Goal: Task Accomplishment & Management: Use online tool/utility

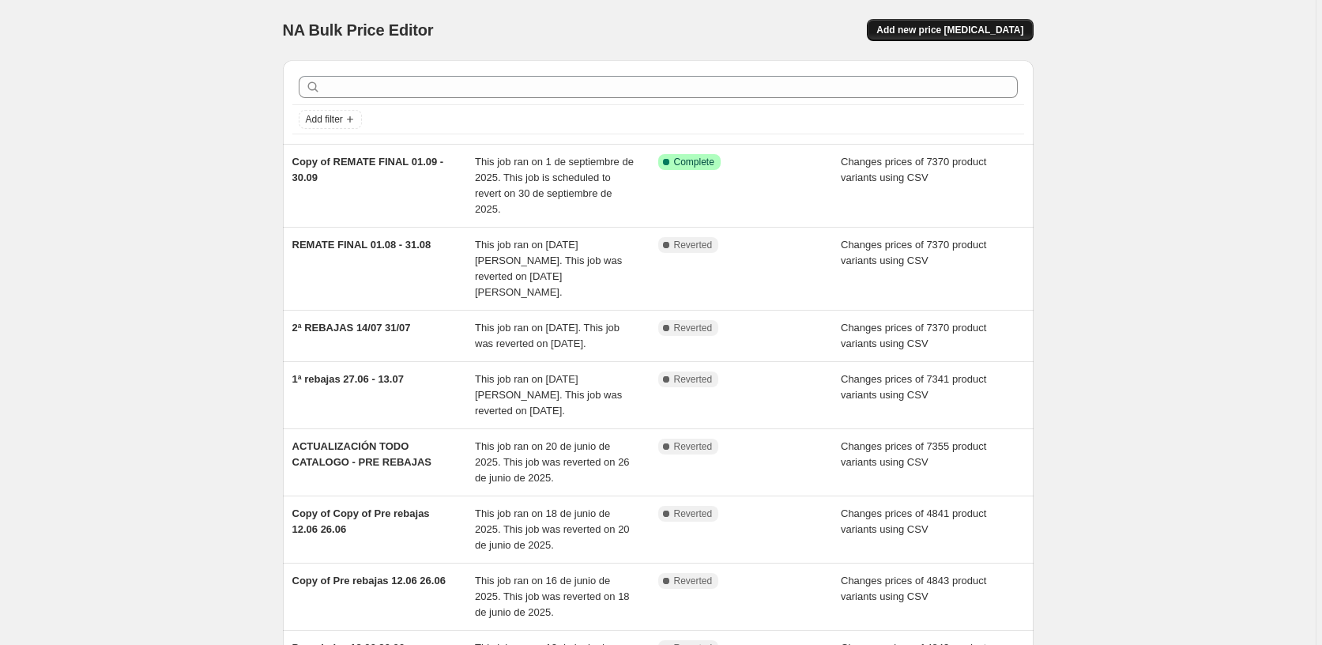
click at [961, 34] on span "Add new price [MEDICAL_DATA]" at bounding box center [949, 30] width 147 height 13
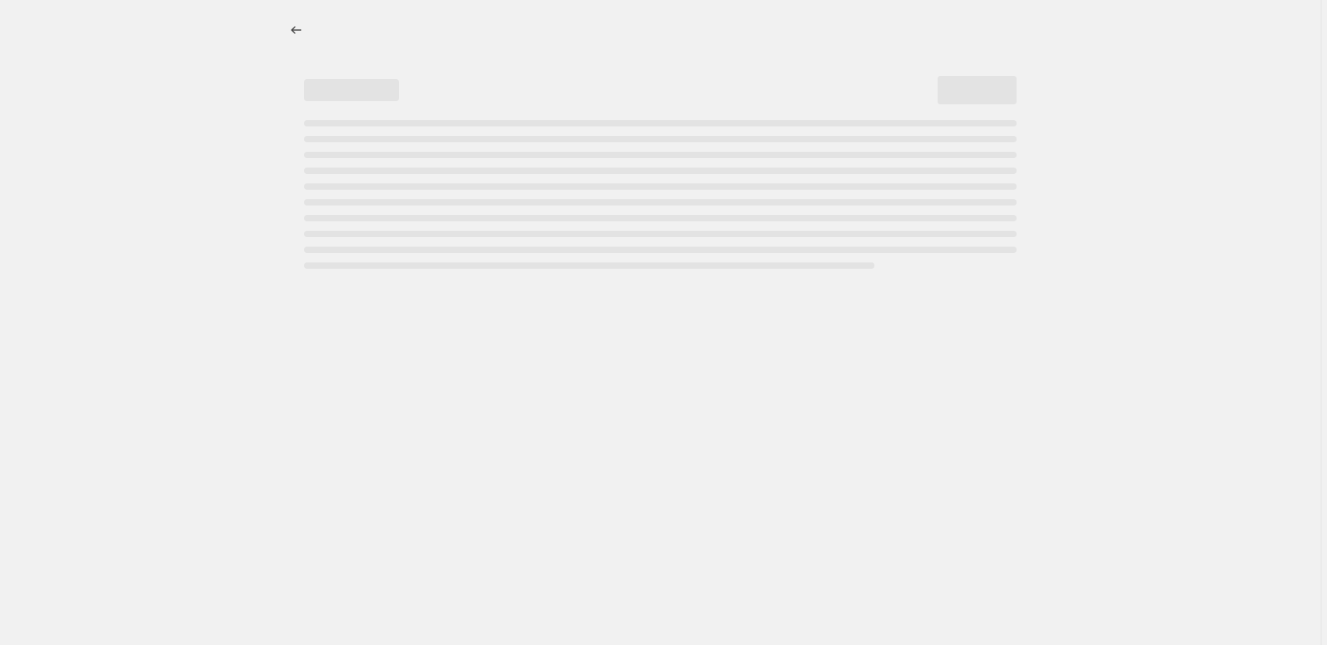
select select "percentage"
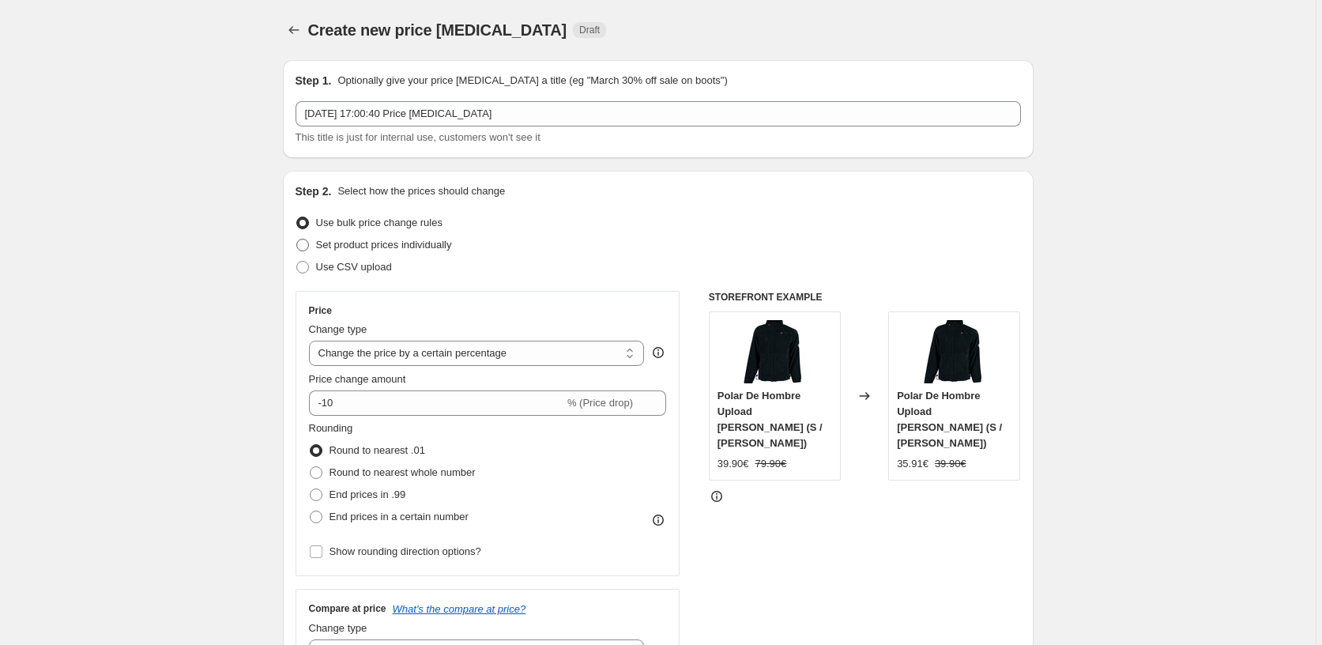
click at [352, 248] on span "Set product prices individually" at bounding box center [384, 245] width 136 height 12
click at [297, 239] on input "Set product prices individually" at bounding box center [296, 239] width 1 height 1
radio input "true"
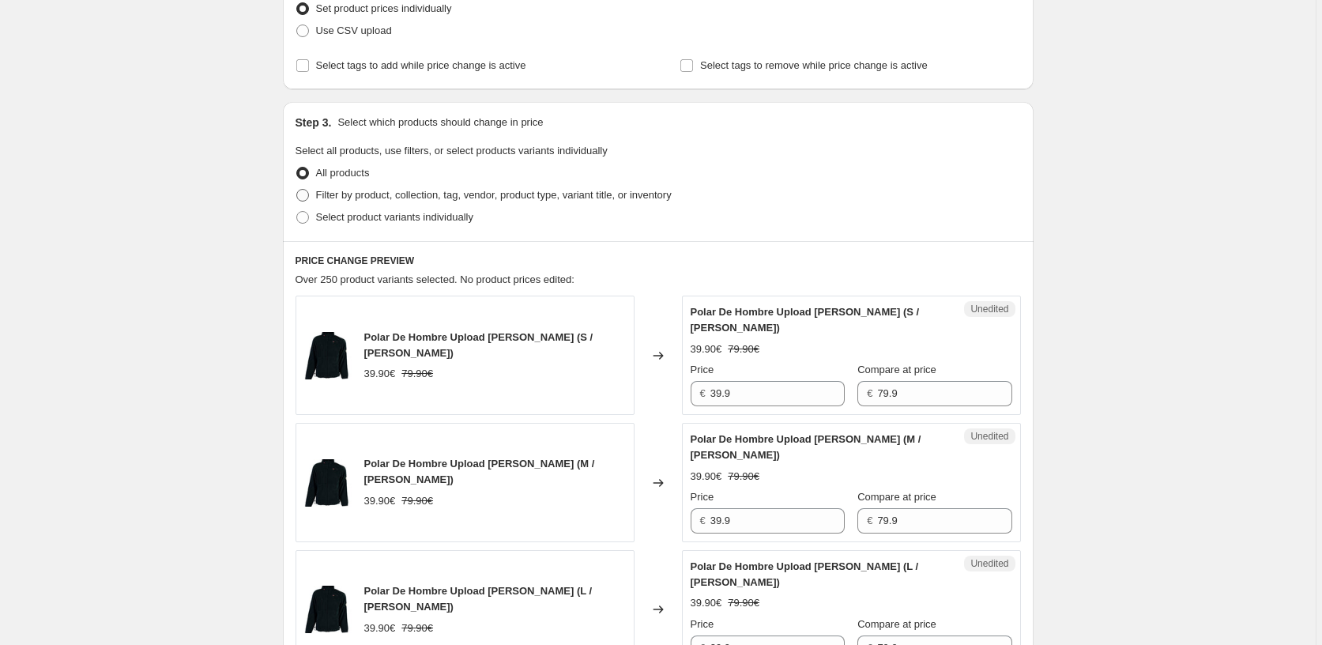
scroll to position [237, 0]
click at [303, 217] on span at bounding box center [302, 216] width 13 height 13
click at [297, 211] on input "Select product variants individually" at bounding box center [296, 210] width 1 height 1
radio input "true"
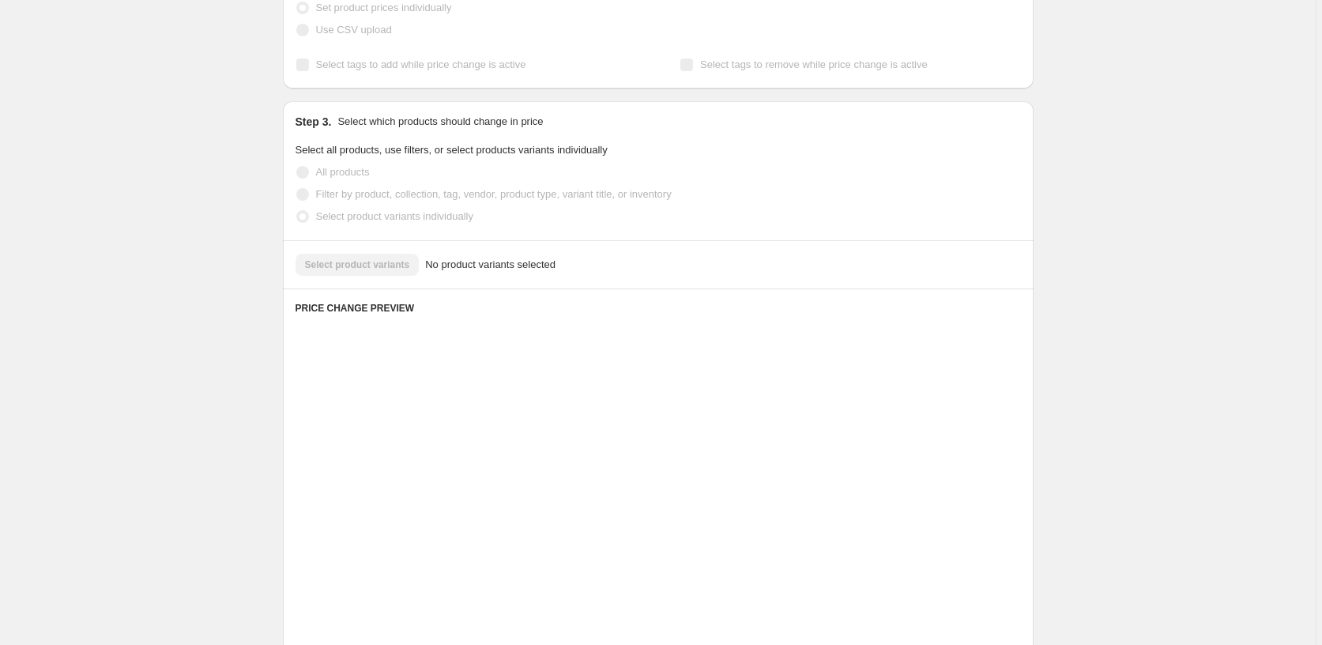
scroll to position [185, 0]
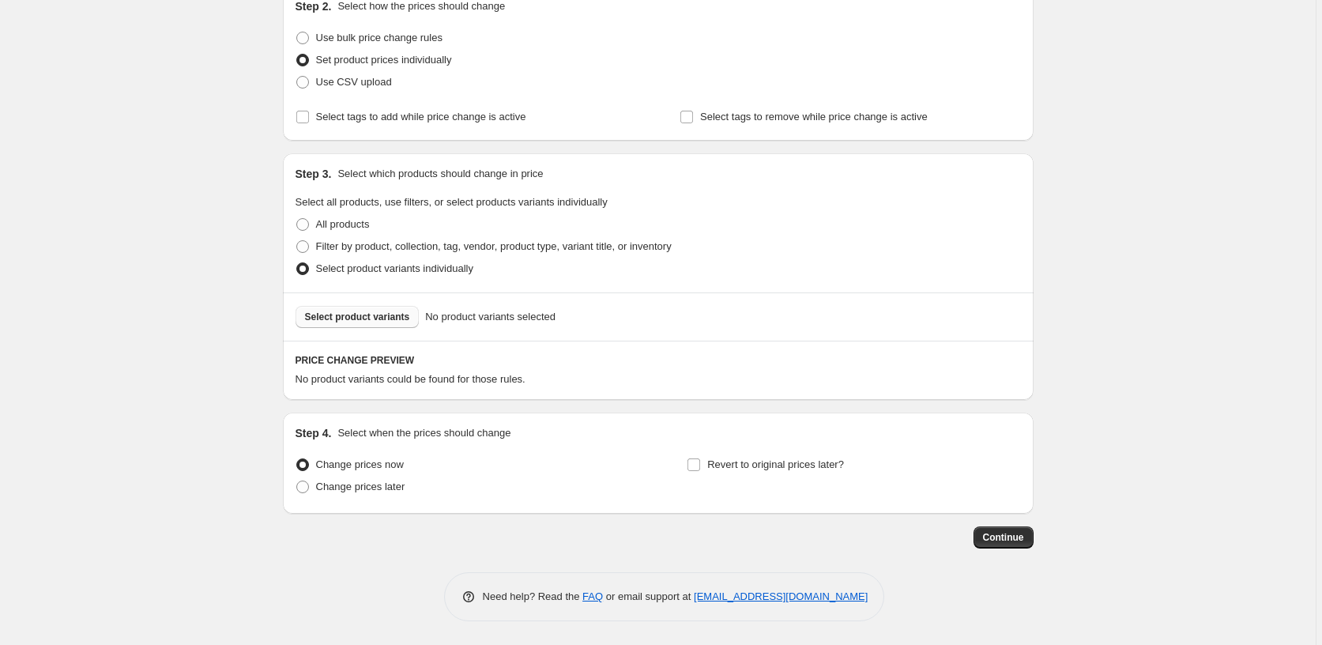
click at [374, 314] on span "Select product variants" at bounding box center [357, 316] width 105 height 13
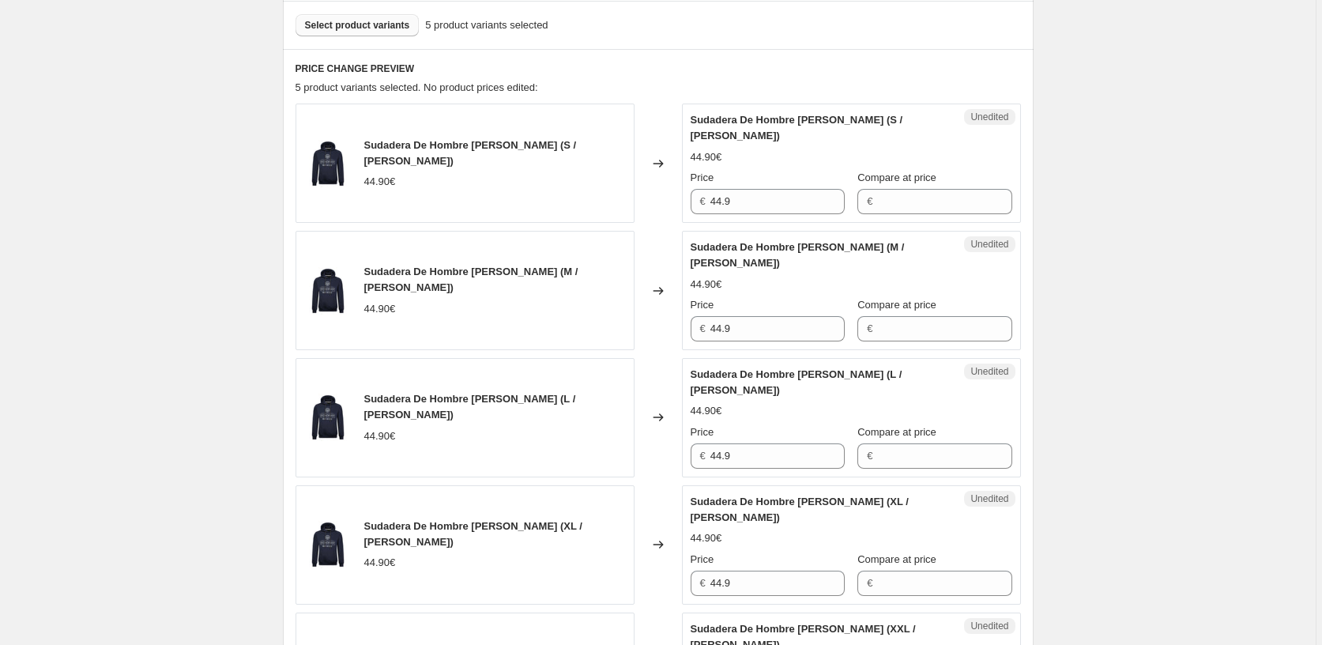
scroll to position [501, 0]
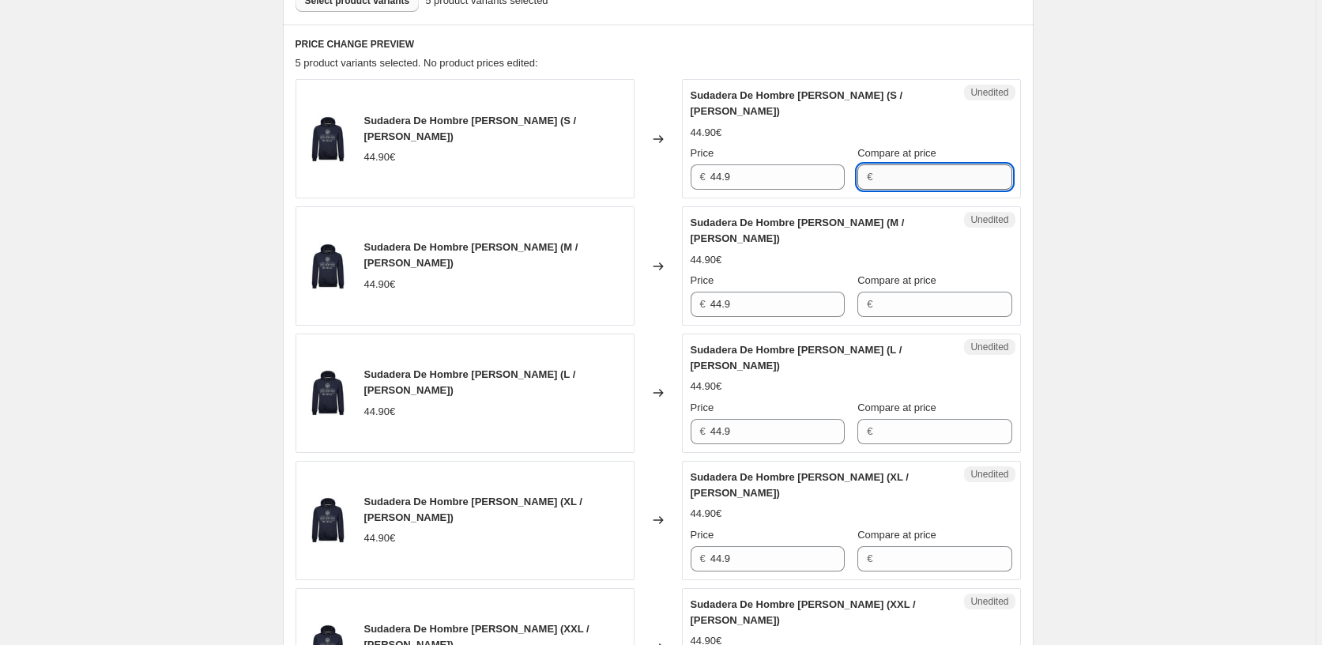
click at [916, 171] on input "Compare at price" at bounding box center [944, 176] width 134 height 25
click at [912, 181] on input "Compare at price" at bounding box center [944, 176] width 134 height 25
drag, startPoint x: 905, startPoint y: 181, endPoint x: 853, endPoint y: 185, distance: 52.3
click at [857, 185] on div "€ 79.90" at bounding box center [934, 176] width 154 height 25
type input "79.90"
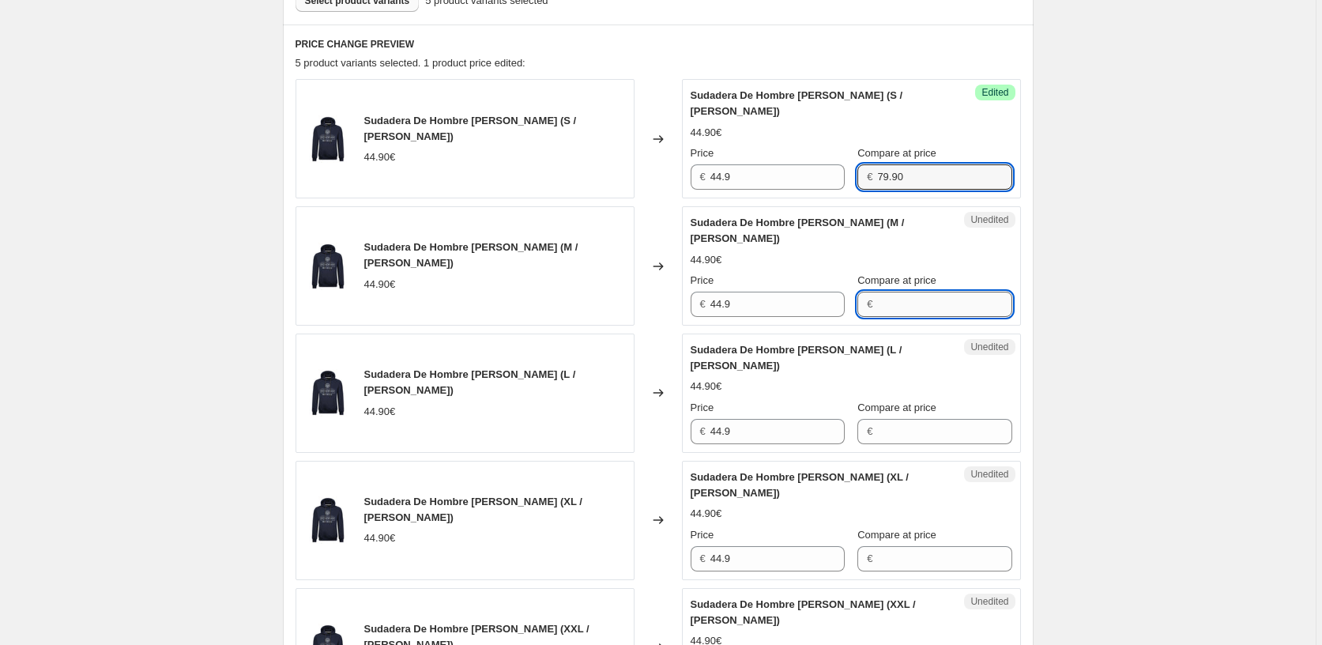
click at [886, 311] on input "Compare at price" at bounding box center [944, 303] width 134 height 25
paste input "79.90"
type input "79.90"
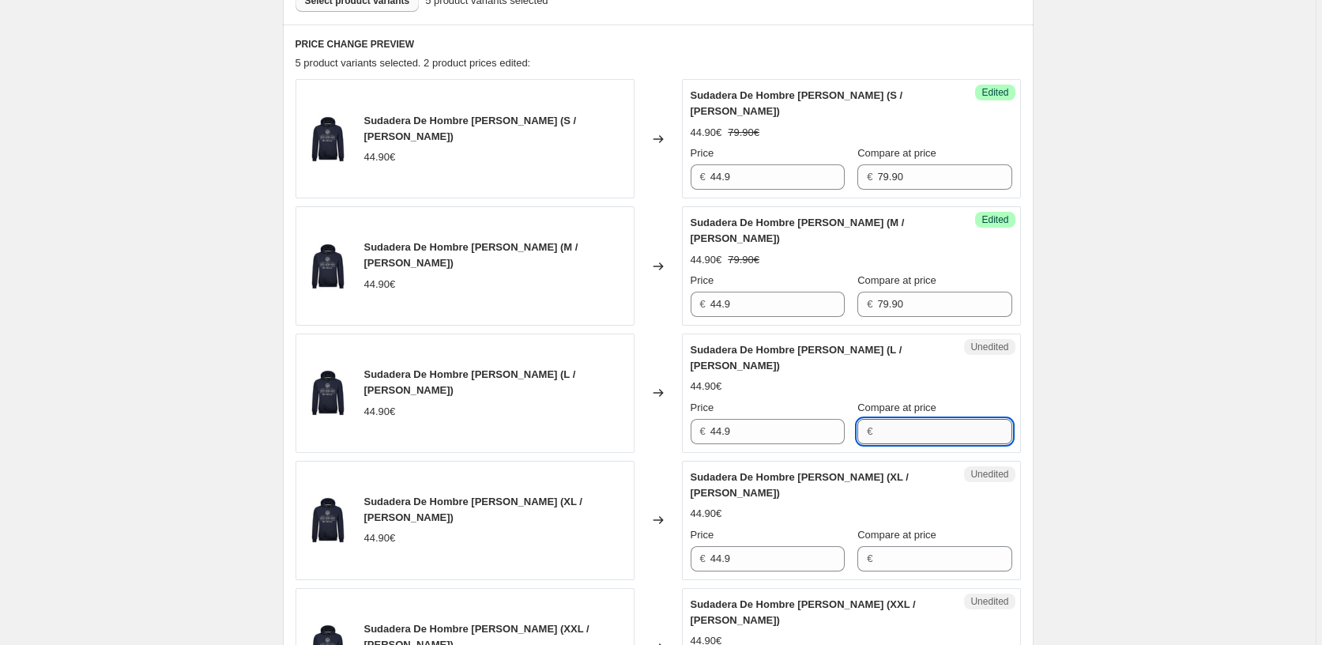
click at [888, 435] on input "Compare at price" at bounding box center [944, 431] width 134 height 25
paste input "79.90"
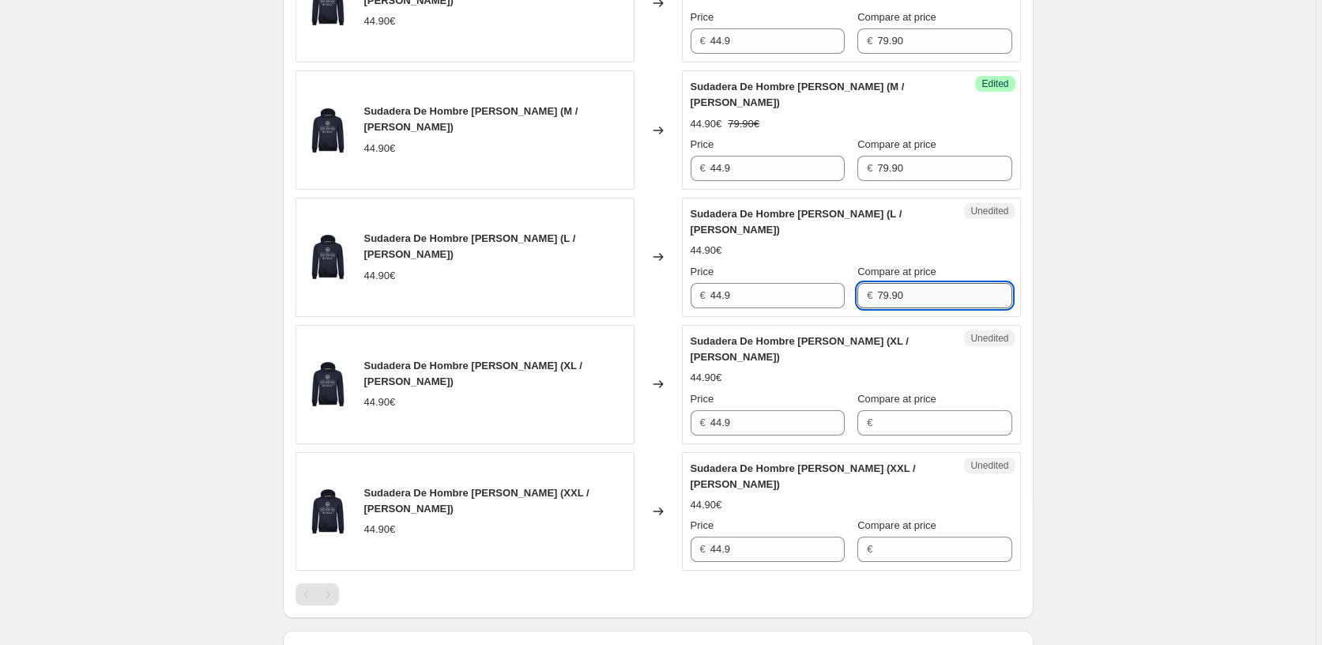
scroll to position [659, 0]
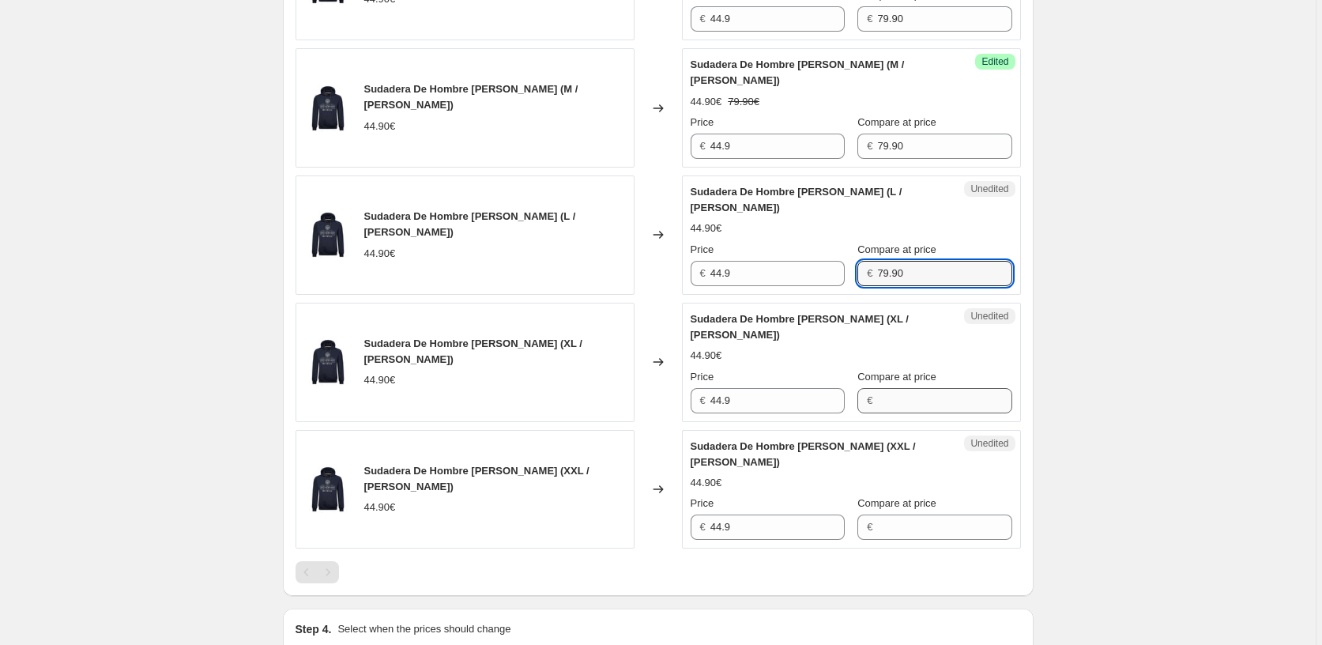
type input "79.90"
click at [893, 405] on input "Compare at price" at bounding box center [944, 400] width 134 height 25
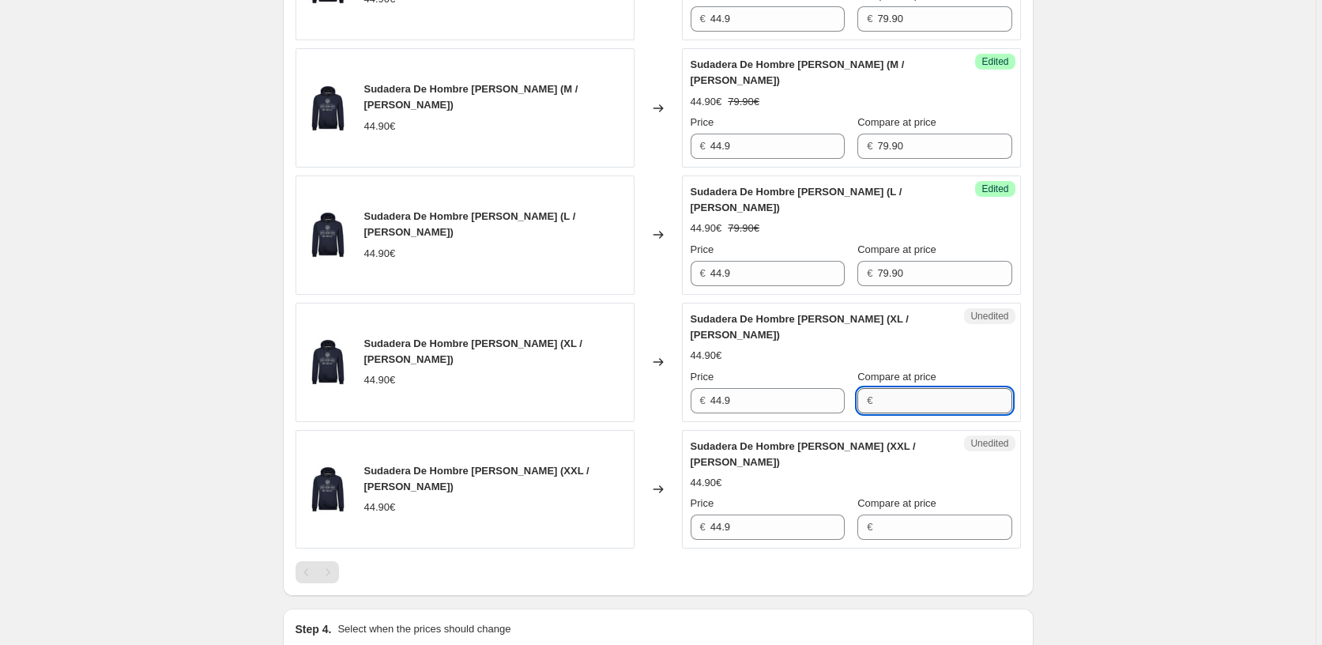
paste input "79.90"
type input "79.90"
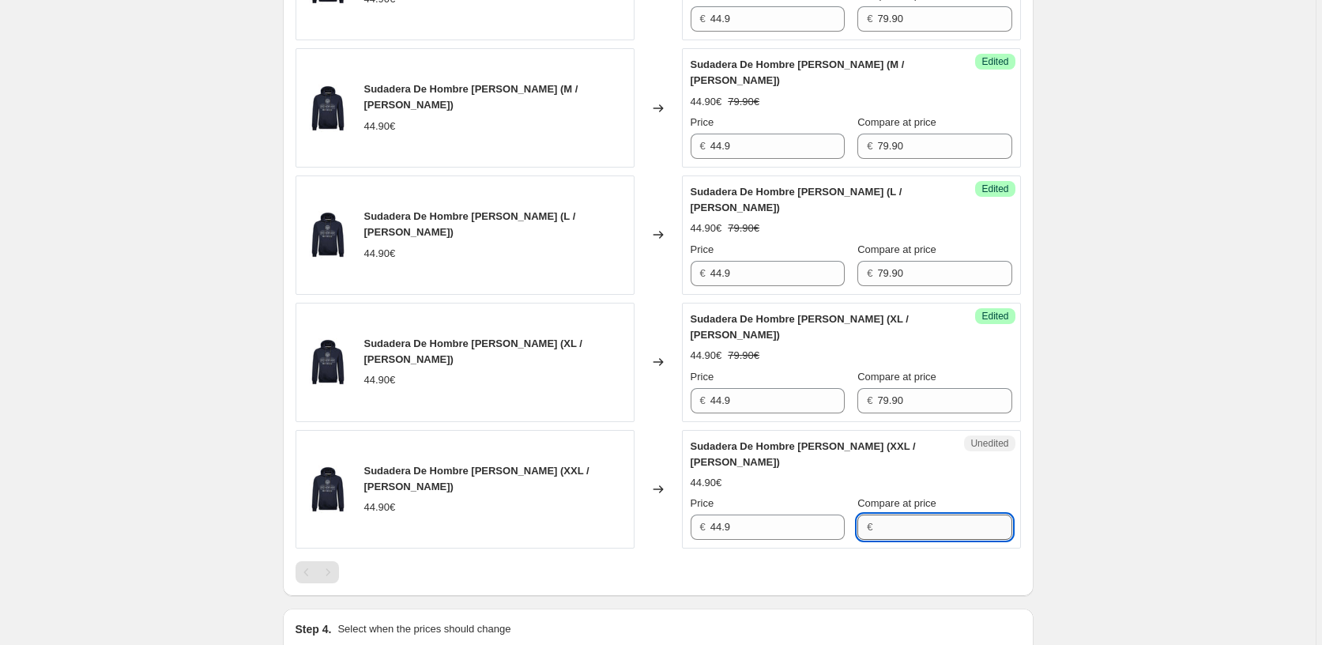
click at [904, 529] on input "Compare at price" at bounding box center [944, 526] width 134 height 25
paste input "79.90"
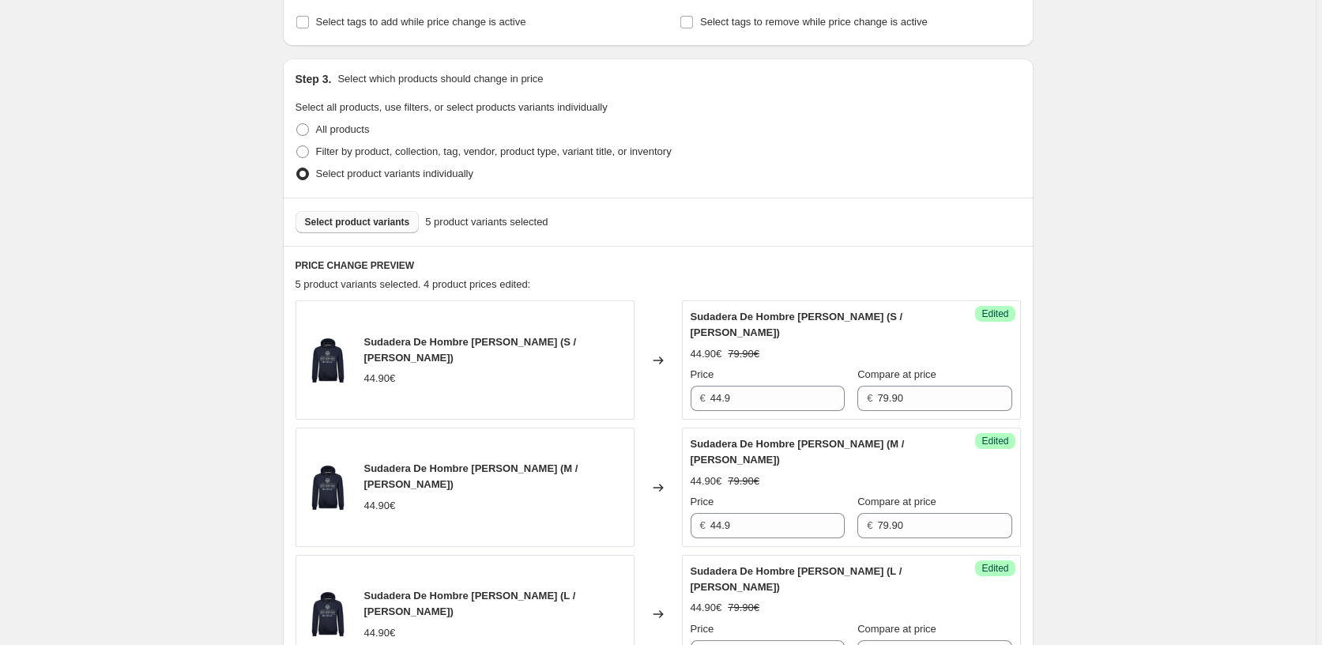
scroll to position [316, 0]
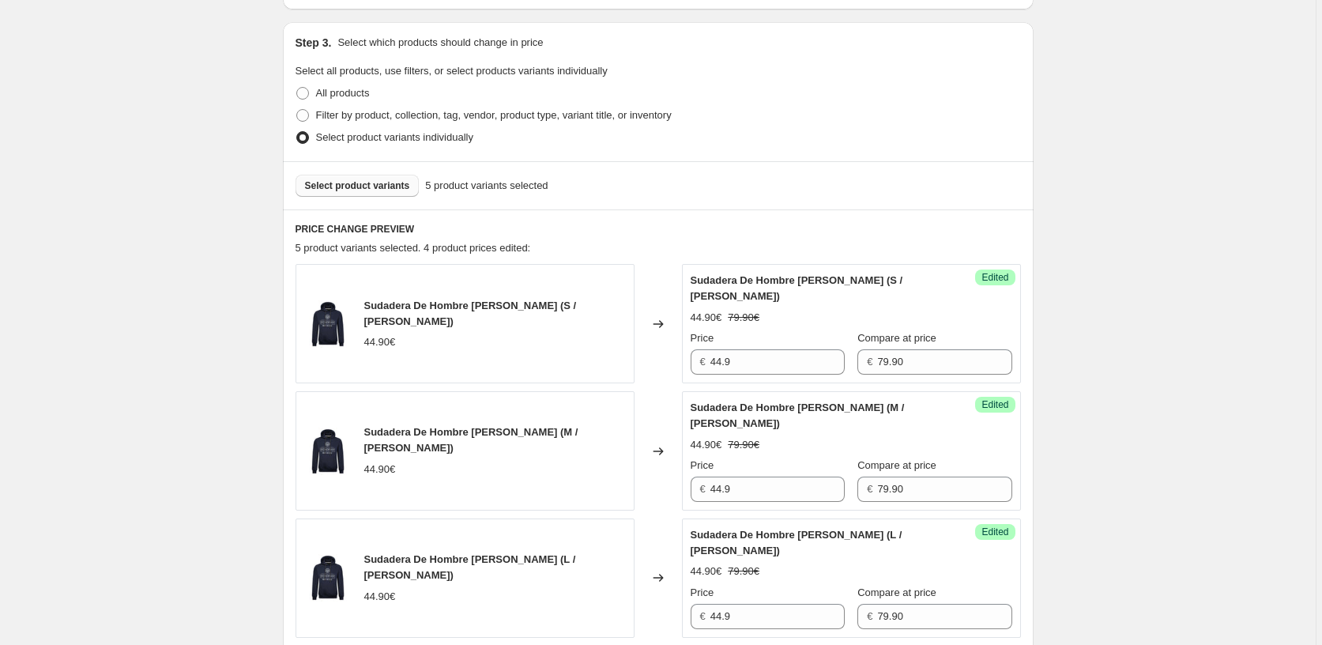
type input "79.90"
click at [352, 189] on span "Select product variants" at bounding box center [357, 185] width 105 height 13
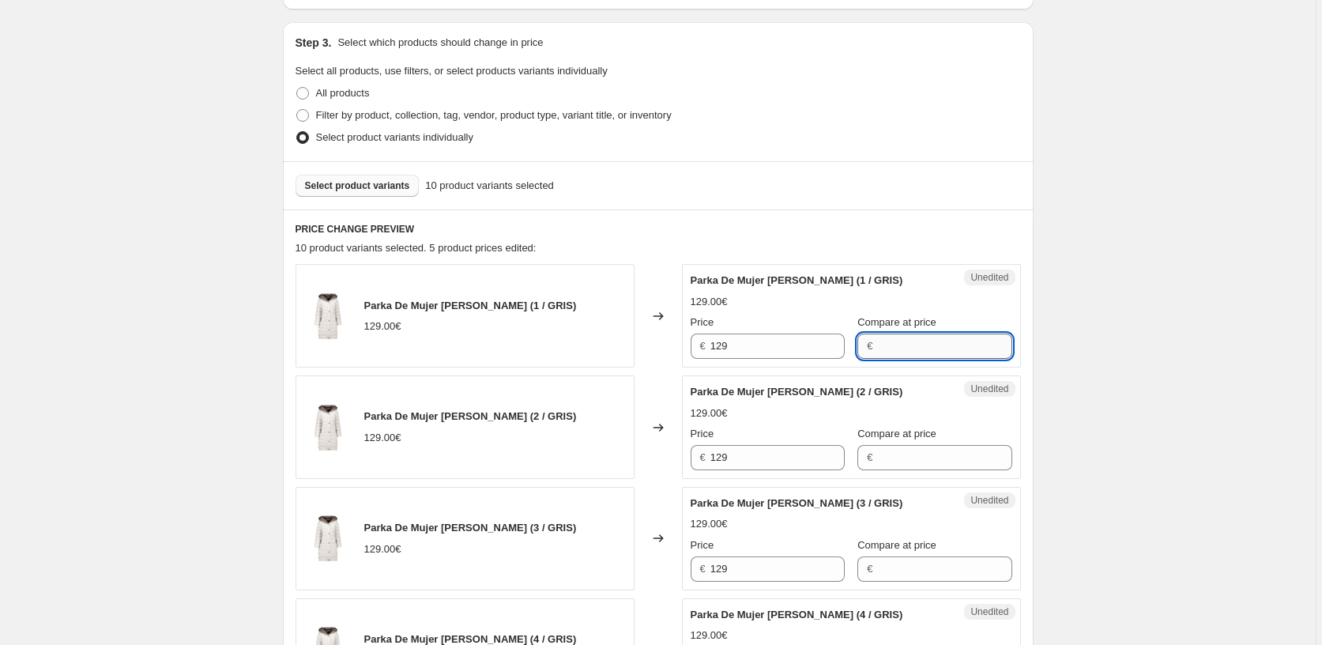
click at [943, 344] on input "Compare at price" at bounding box center [944, 345] width 134 height 25
type input "259.90"
drag, startPoint x: 918, startPoint y: 331, endPoint x: 847, endPoint y: 344, distance: 72.2
click at [857, 344] on div "Compare at price € 259.90" at bounding box center [934, 336] width 154 height 44
click at [927, 348] on input "259.90" at bounding box center [944, 345] width 134 height 25
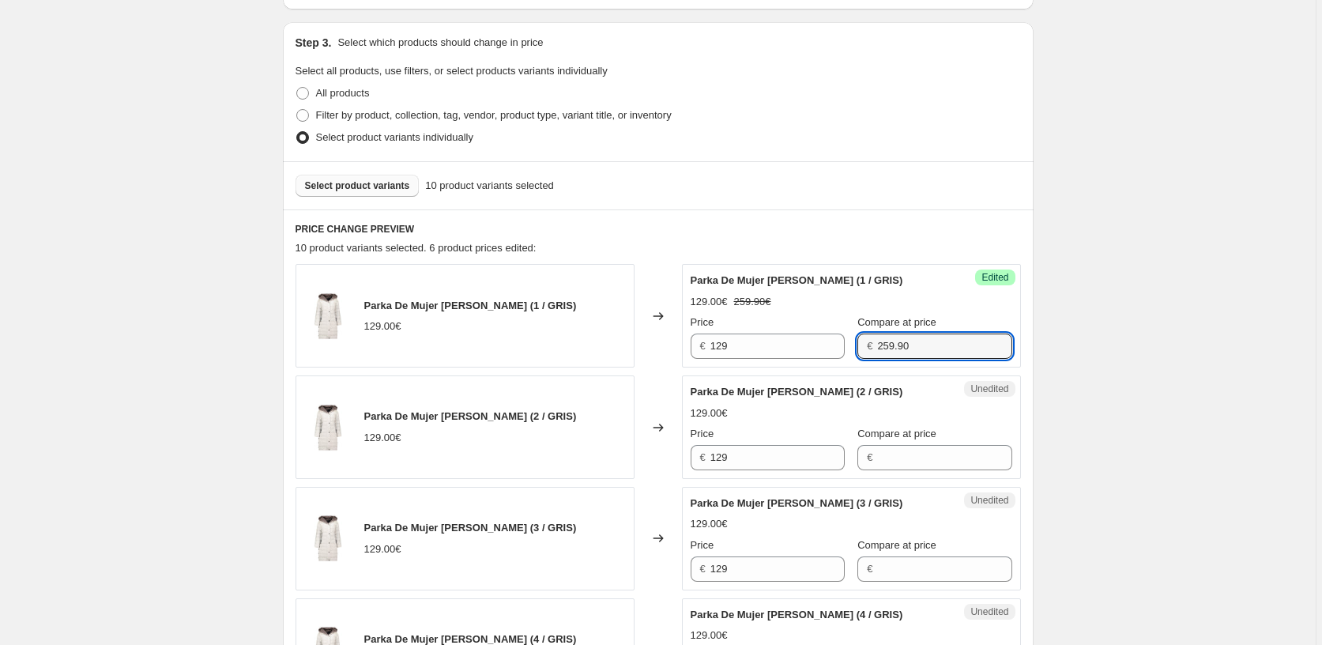
drag, startPoint x: 929, startPoint y: 348, endPoint x: 845, endPoint y: 351, distance: 83.8
click at [857, 351] on div "€ 259.90" at bounding box center [934, 345] width 154 height 25
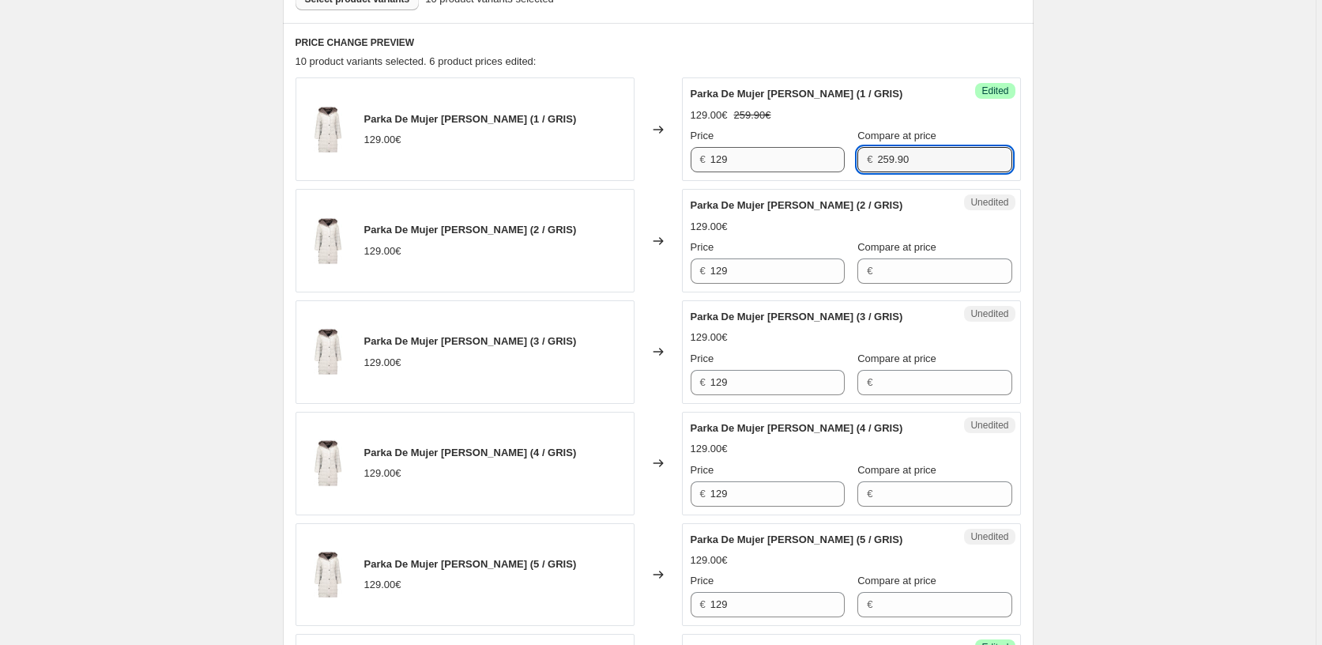
scroll to position [553, 0]
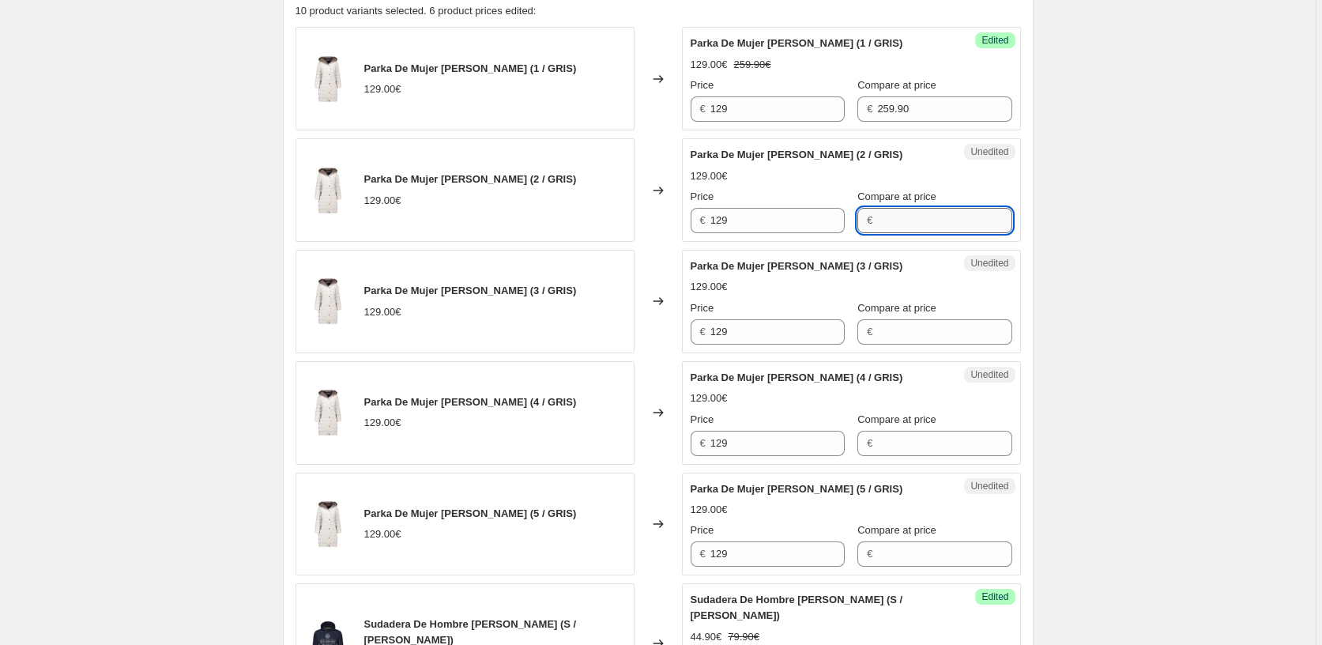
click at [882, 221] on input "Compare at price" at bounding box center [944, 220] width 134 height 25
paste input "259.90"
type input "259.90"
click at [890, 335] on input "Compare at price" at bounding box center [944, 331] width 134 height 25
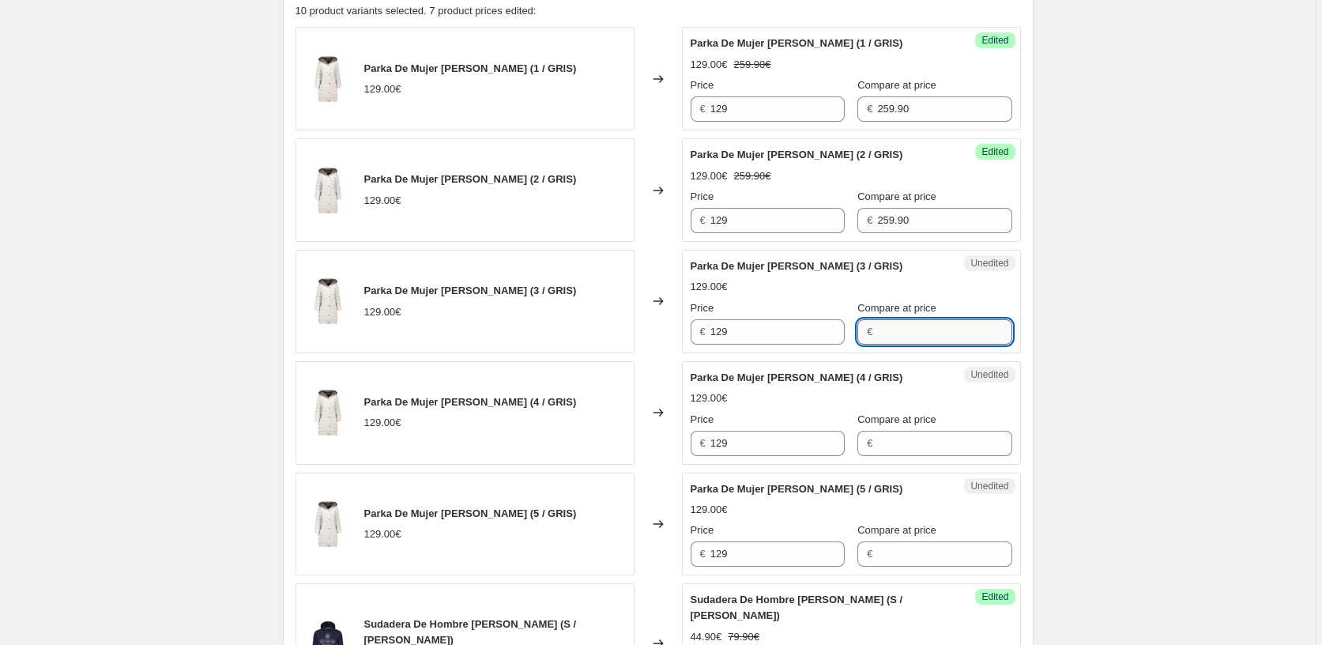
paste input "259.90"
type input "259.90"
click at [897, 442] on input "Compare at price" at bounding box center [944, 443] width 134 height 25
paste input "259.90"
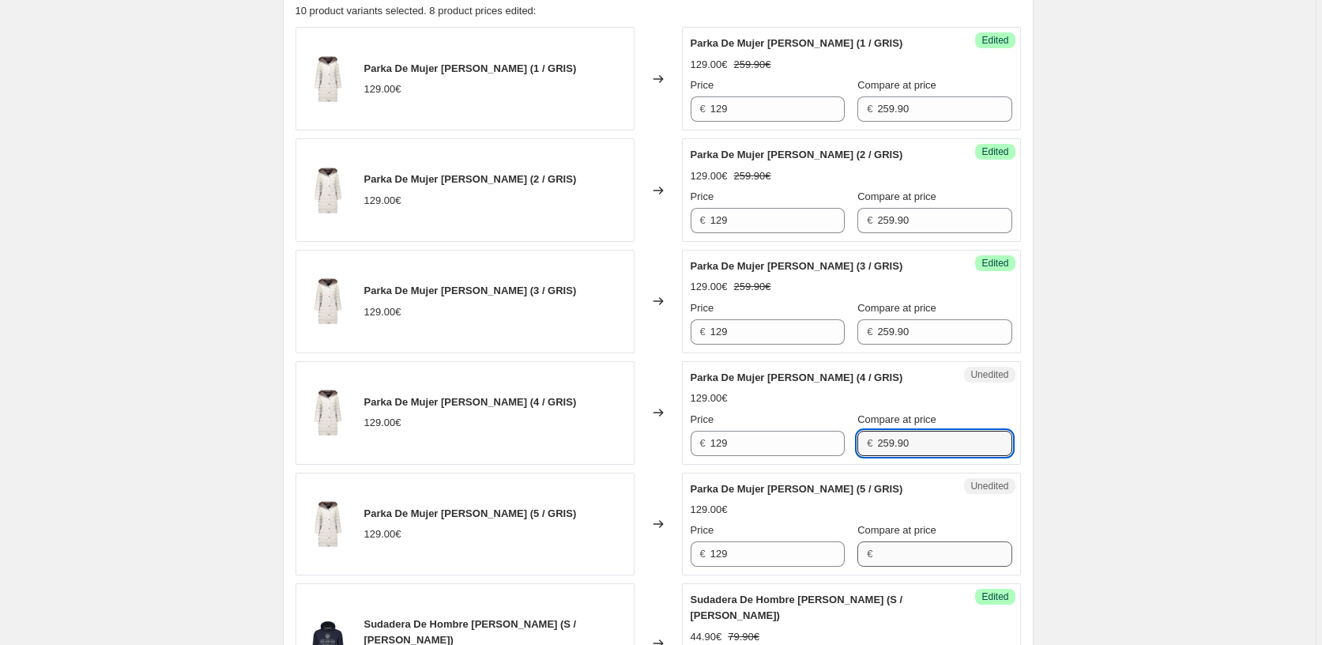
type input "259.90"
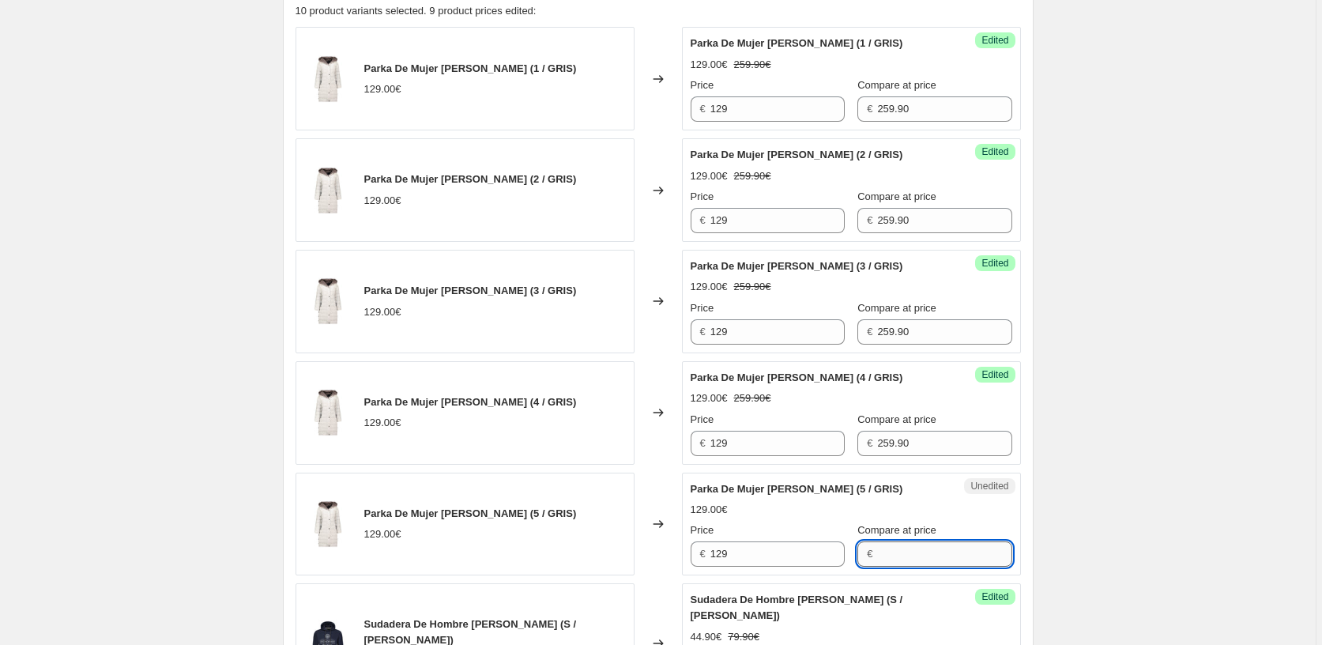
click at [894, 555] on input "Compare at price" at bounding box center [944, 553] width 134 height 25
paste input "259.90"
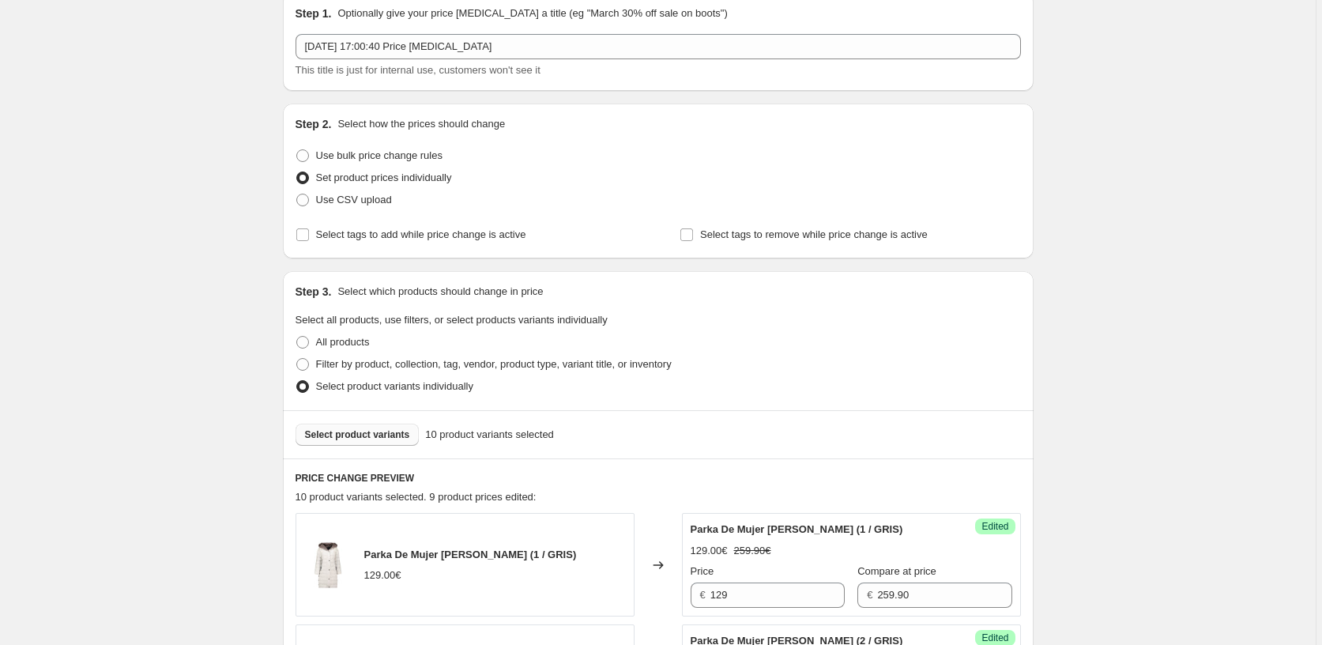
scroll to position [0, 0]
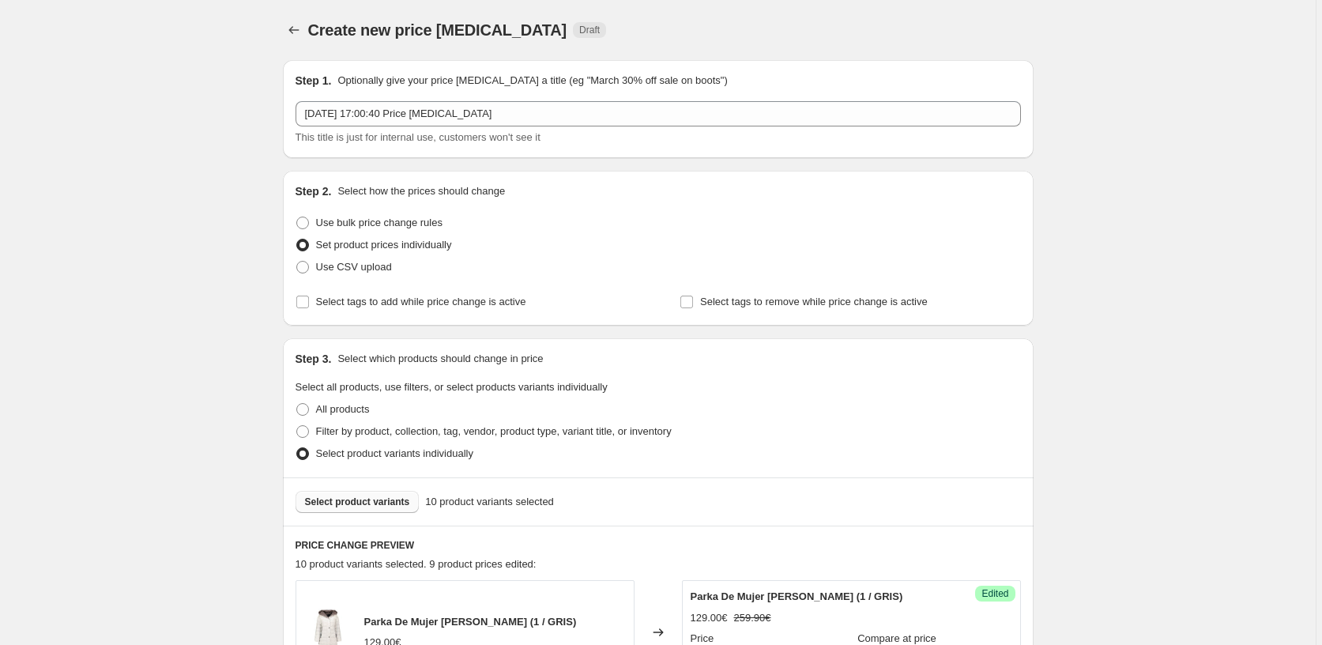
type input "259.90"
click at [378, 503] on span "Select product variants" at bounding box center [357, 501] width 105 height 13
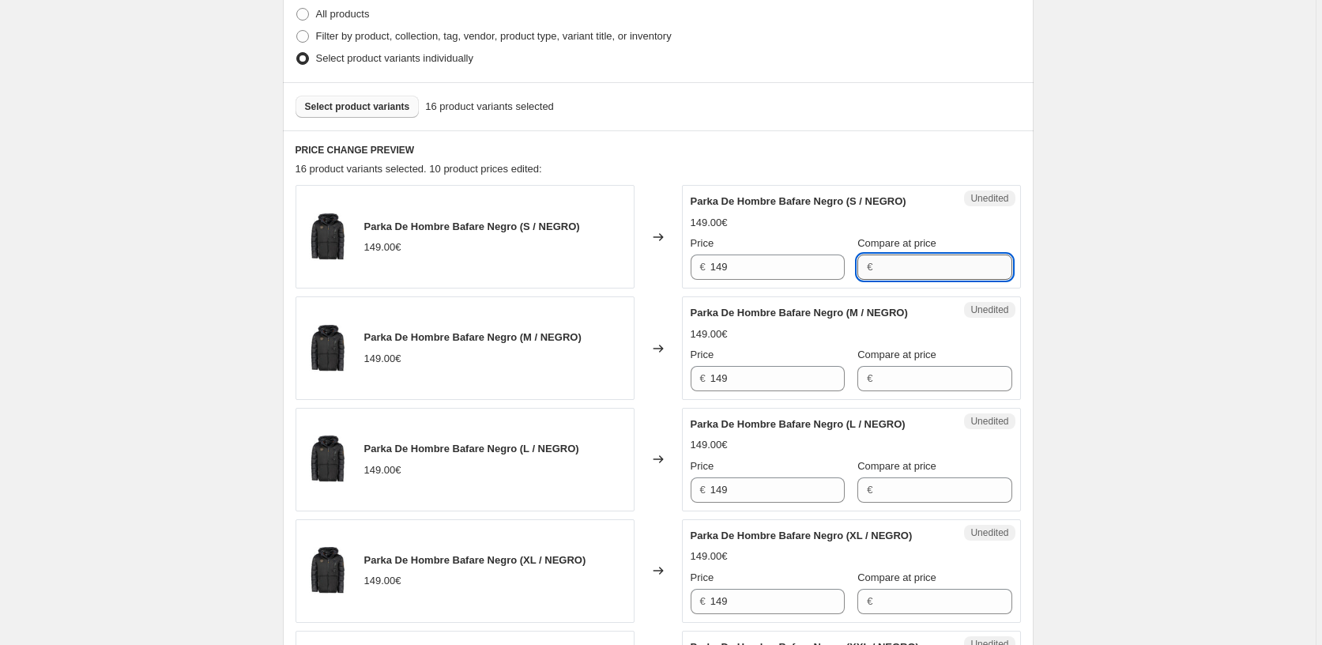
click at [882, 270] on input "Compare at price" at bounding box center [944, 266] width 134 height 25
drag, startPoint x: 922, startPoint y: 270, endPoint x: 835, endPoint y: 268, distance: 86.9
click at [835, 268] on div "Price € 149 Compare at price € 299" at bounding box center [851, 257] width 322 height 44
type input "299"
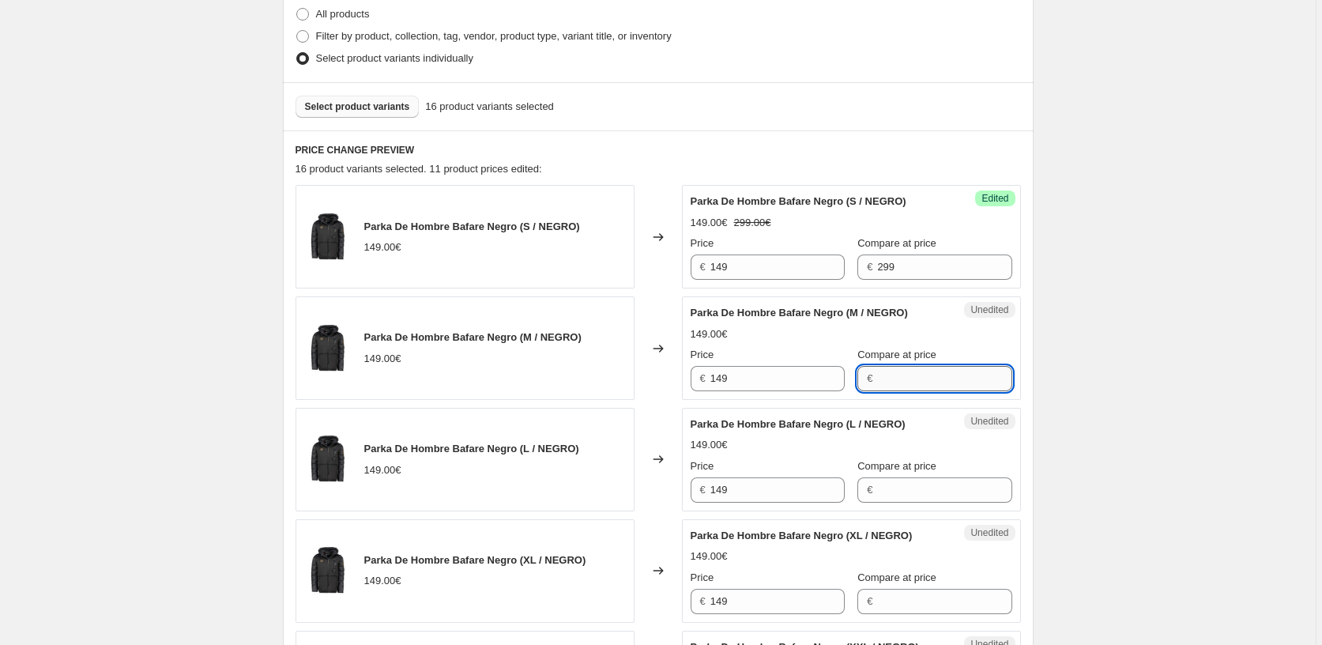
click at [882, 377] on input "Compare at price" at bounding box center [944, 378] width 134 height 25
paste input "299"
type input "299"
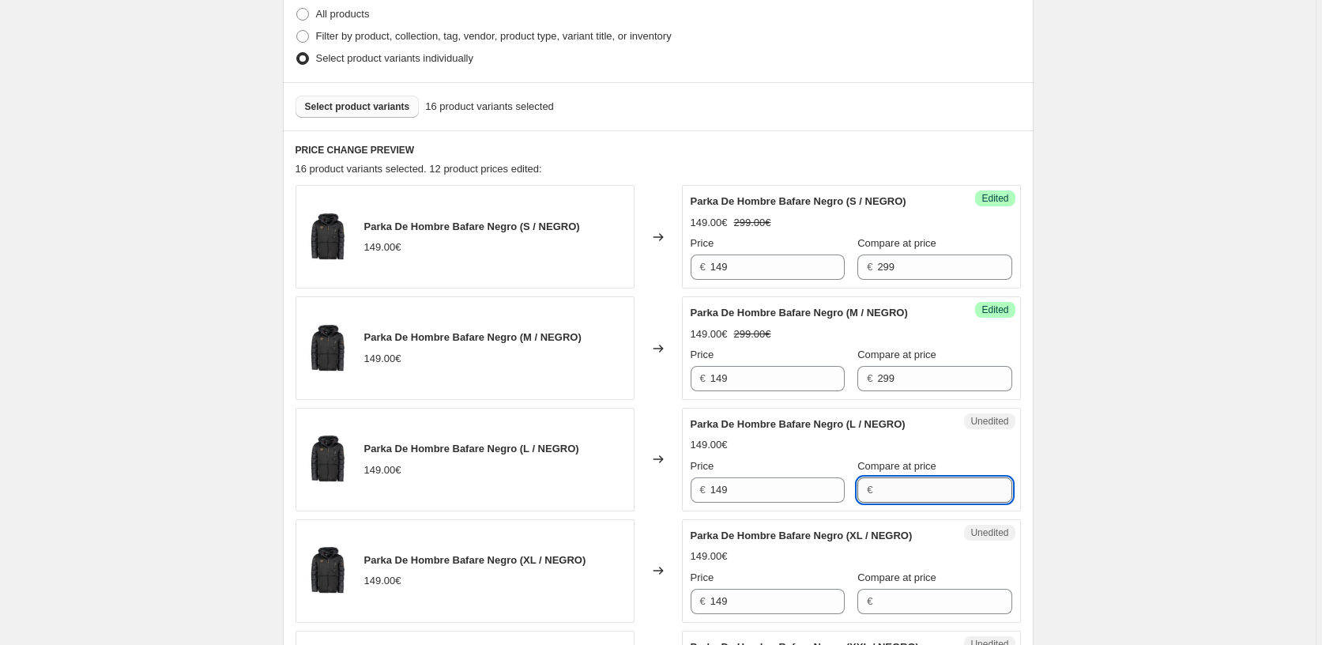
click at [896, 483] on input "Compare at price" at bounding box center [944, 489] width 134 height 25
paste input "299"
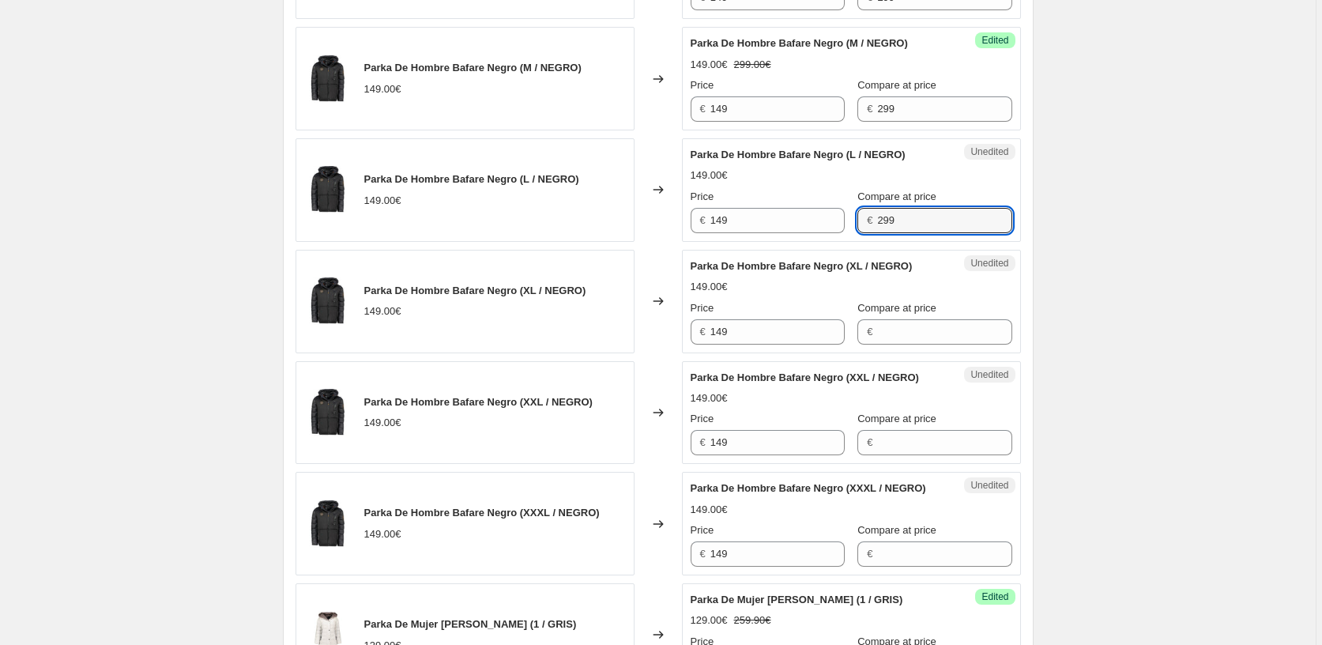
scroll to position [711, 0]
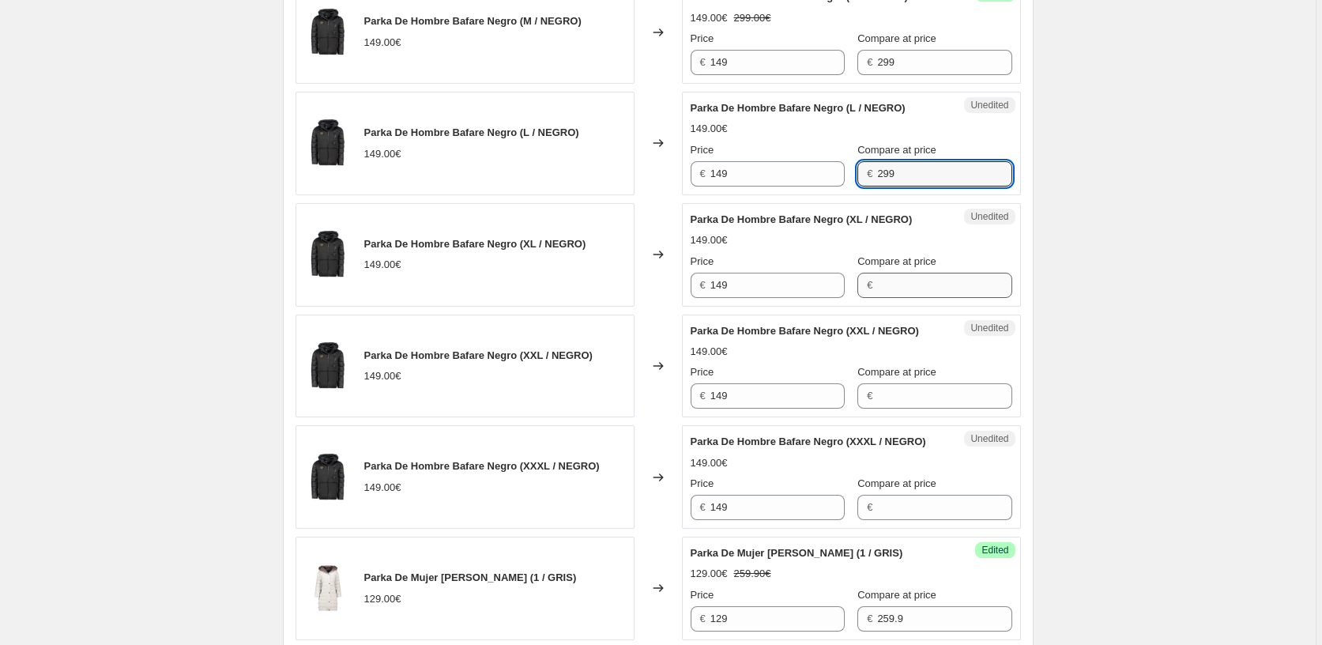
type input "299"
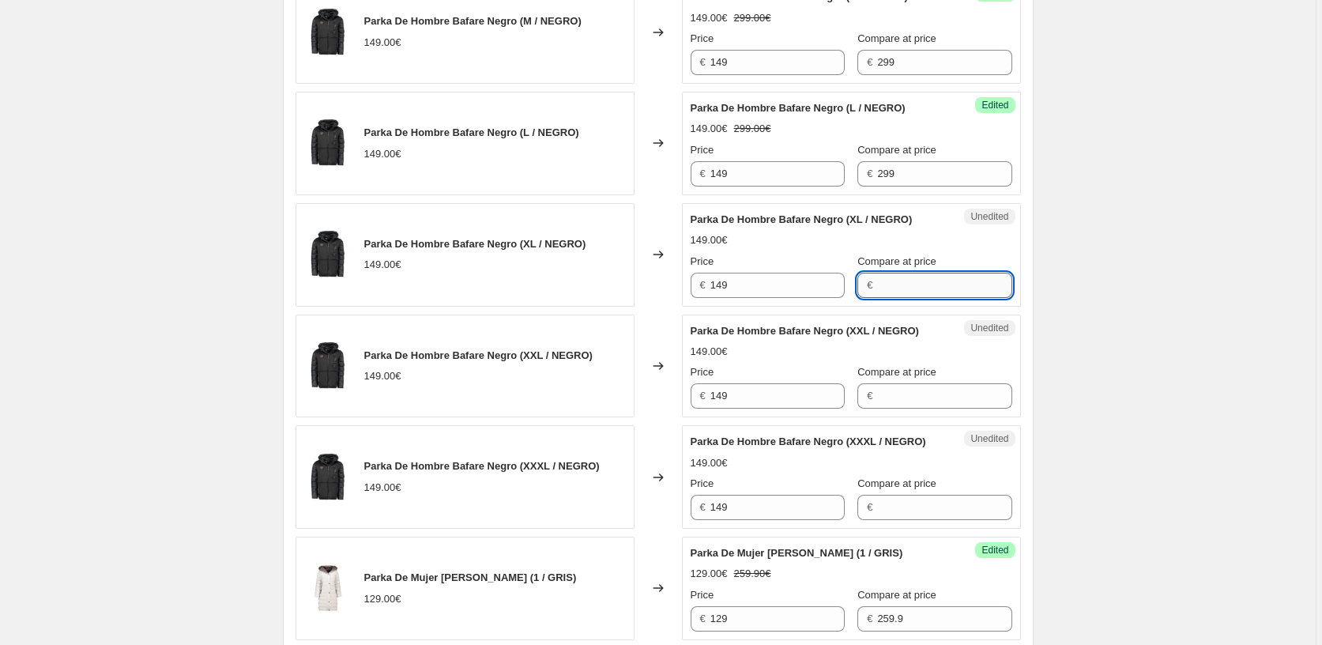
click at [888, 276] on input "Compare at price" at bounding box center [944, 285] width 134 height 25
paste input "299"
type input "299"
click at [889, 401] on input "Compare at price" at bounding box center [944, 395] width 134 height 25
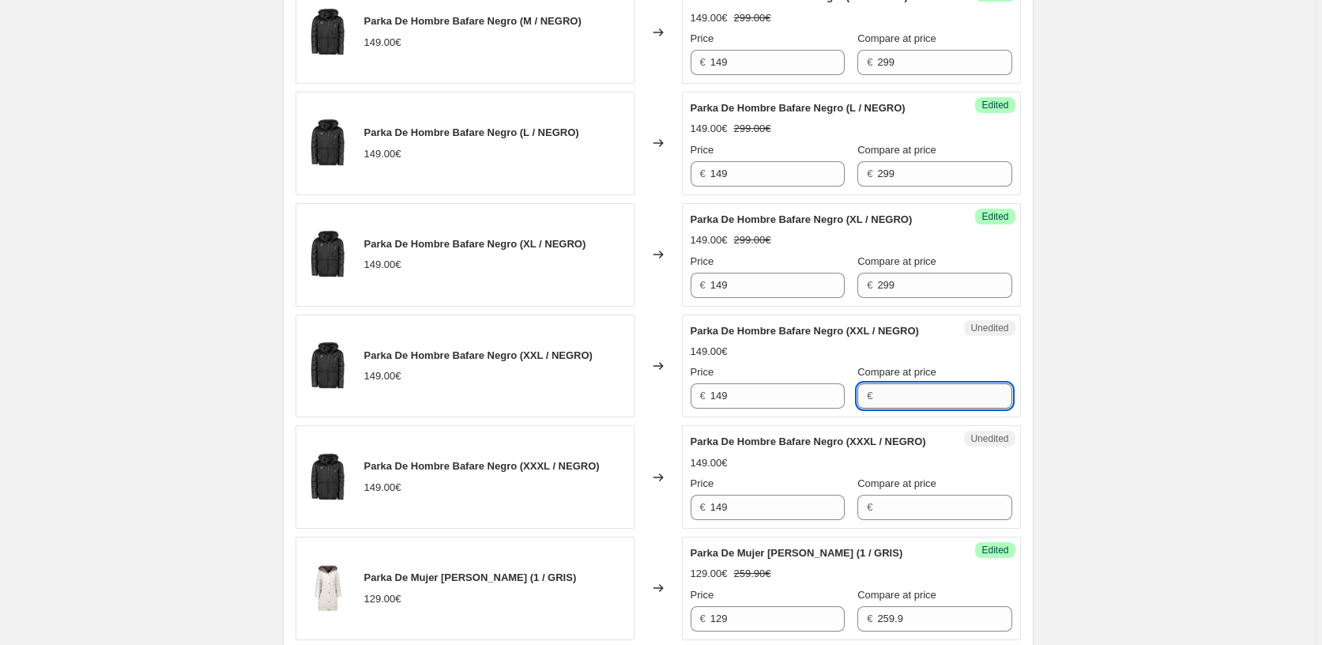
paste input "299"
type input "299"
click at [887, 519] on input "Compare at price" at bounding box center [944, 507] width 134 height 25
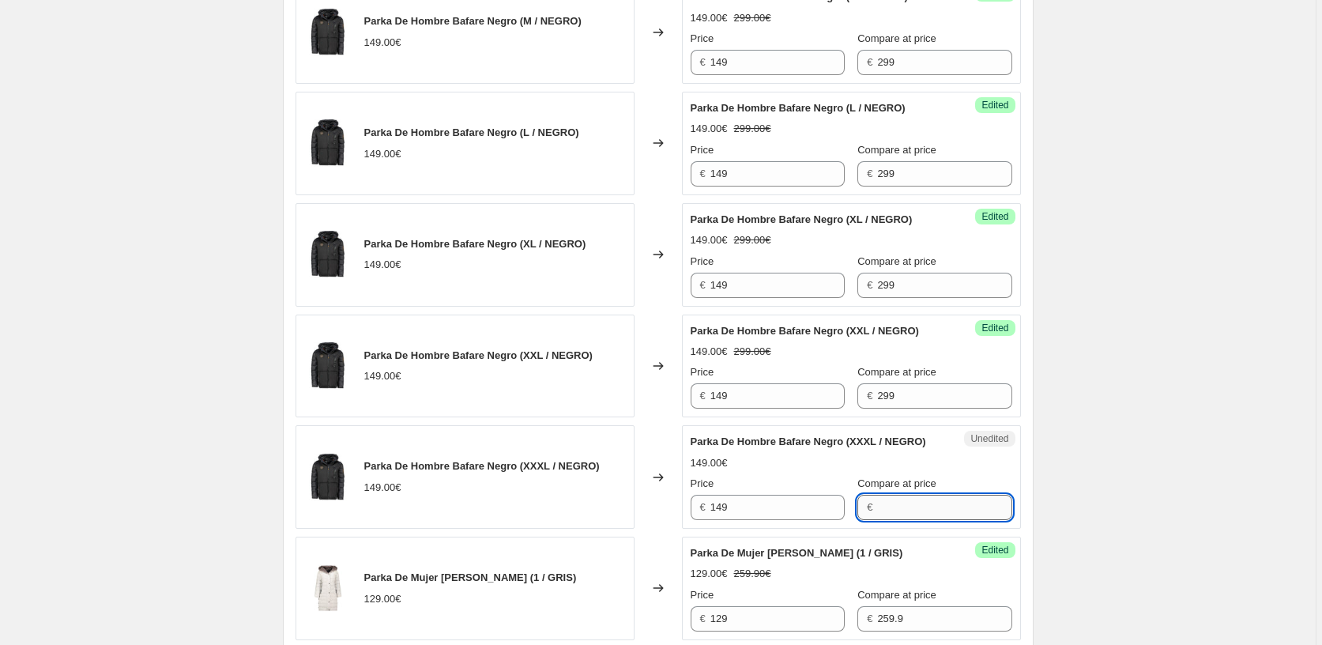
paste input "299"
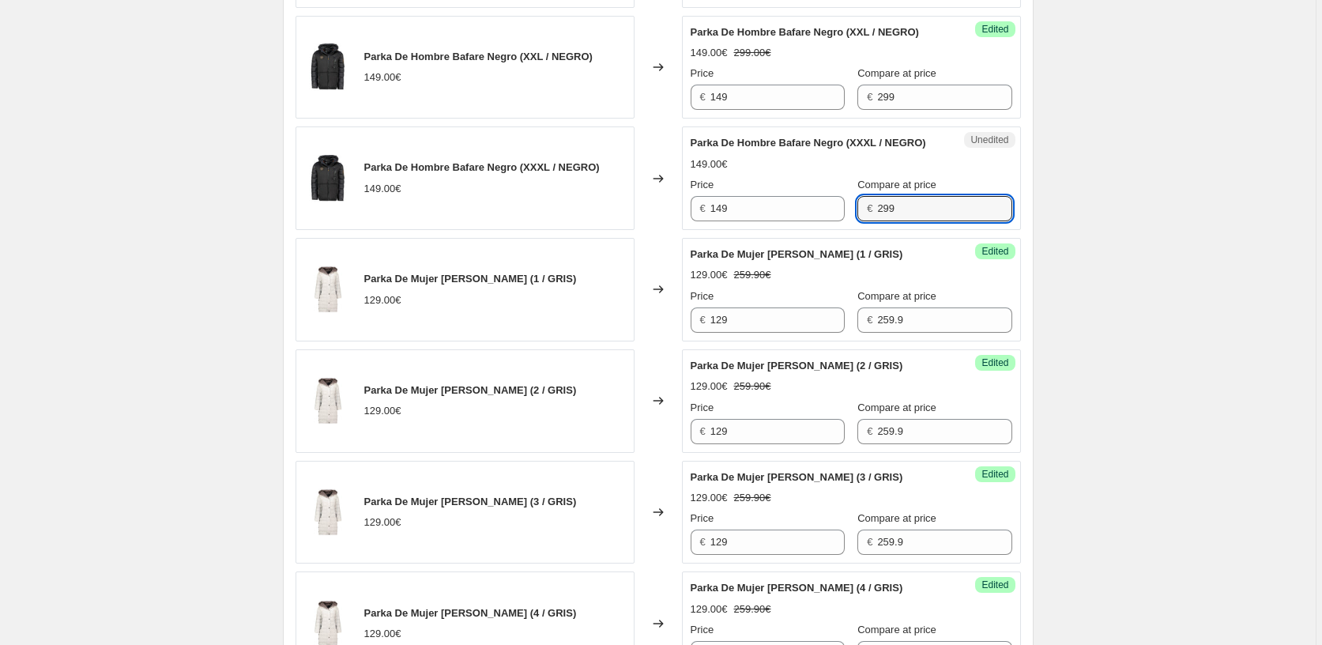
scroll to position [1027, 0]
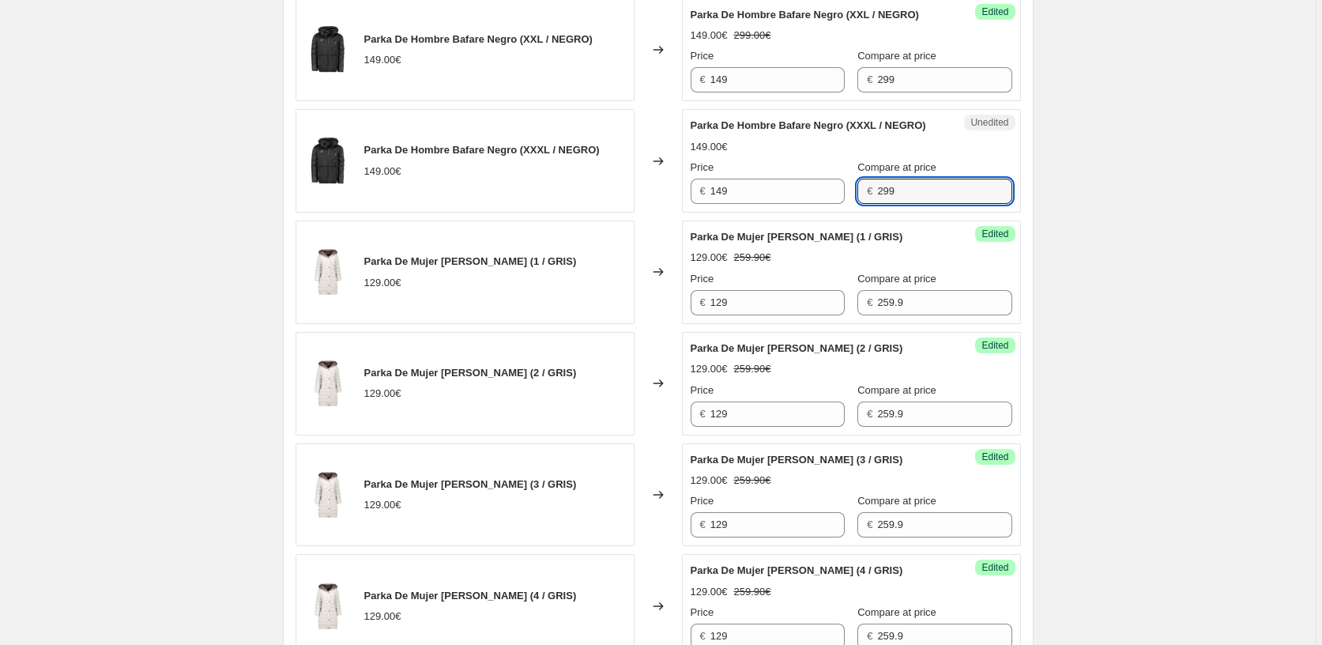
type input "299"
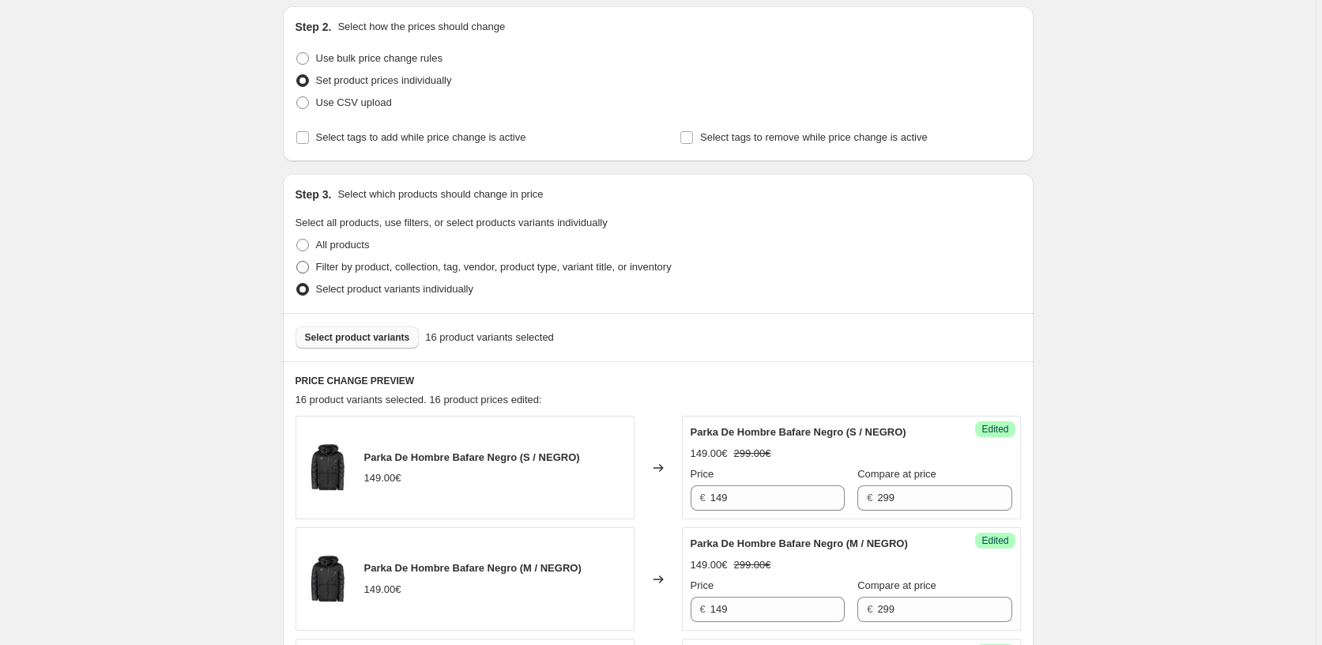
scroll to position [395, 0]
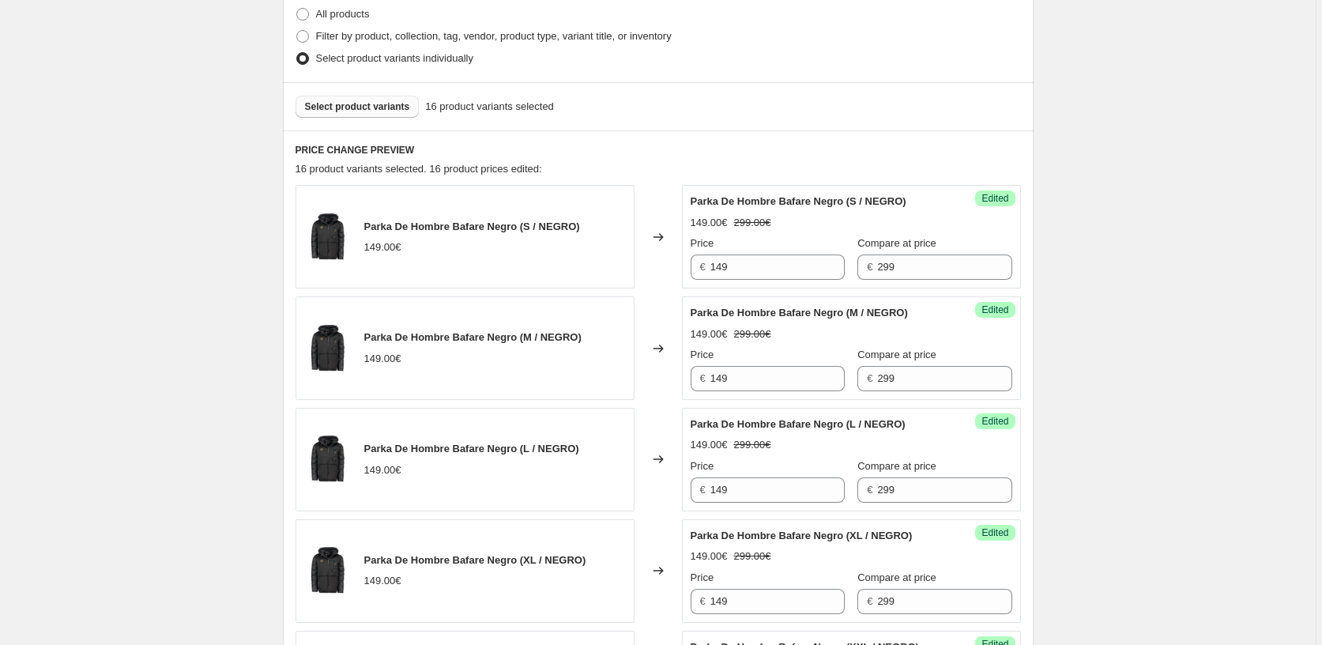
click at [355, 110] on span "Select product variants" at bounding box center [357, 106] width 105 height 13
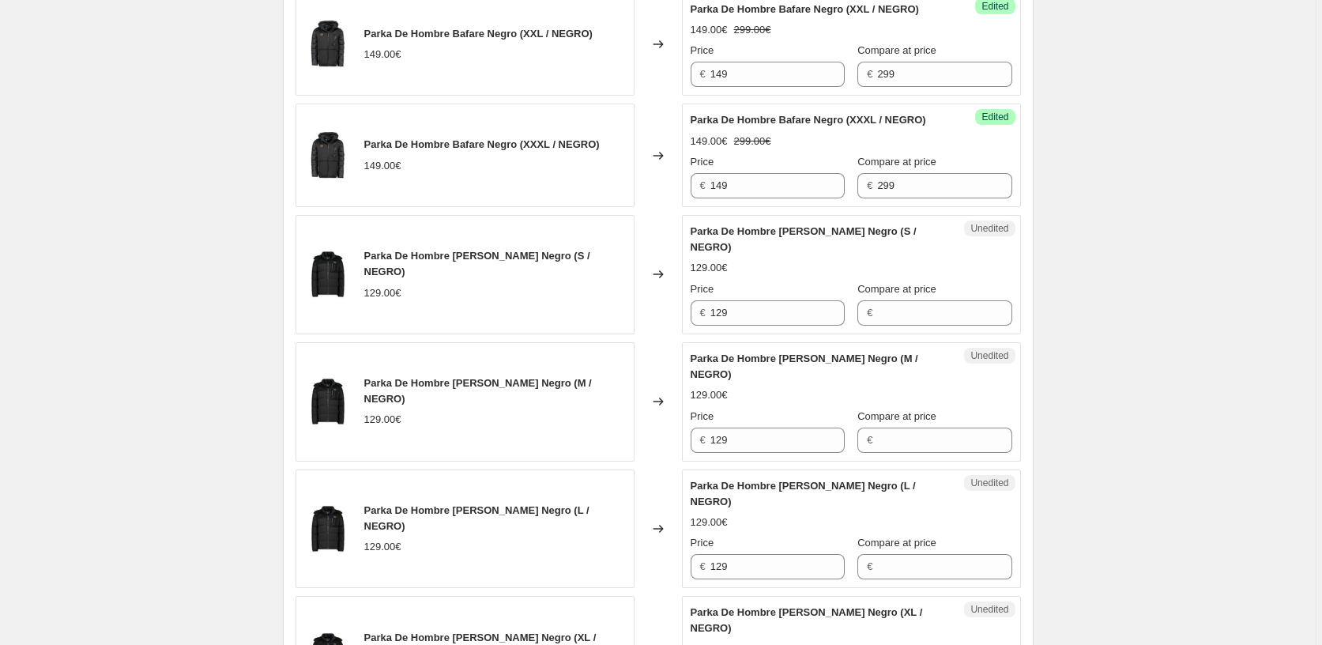
scroll to position [1106, 0]
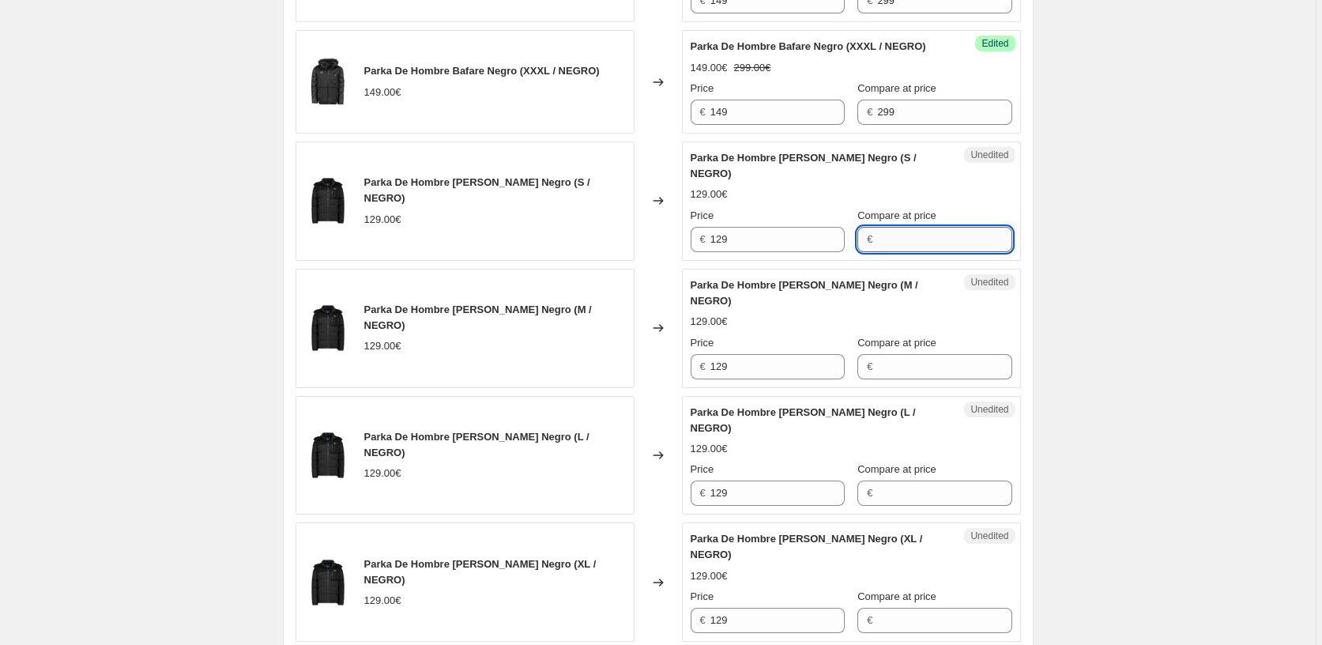
click at [893, 239] on input "Compare at price" at bounding box center [944, 239] width 134 height 25
drag, startPoint x: 911, startPoint y: 244, endPoint x: 861, endPoint y: 250, distance: 50.1
click at [861, 250] on div "€ 259.90" at bounding box center [934, 239] width 154 height 25
type input "259.90"
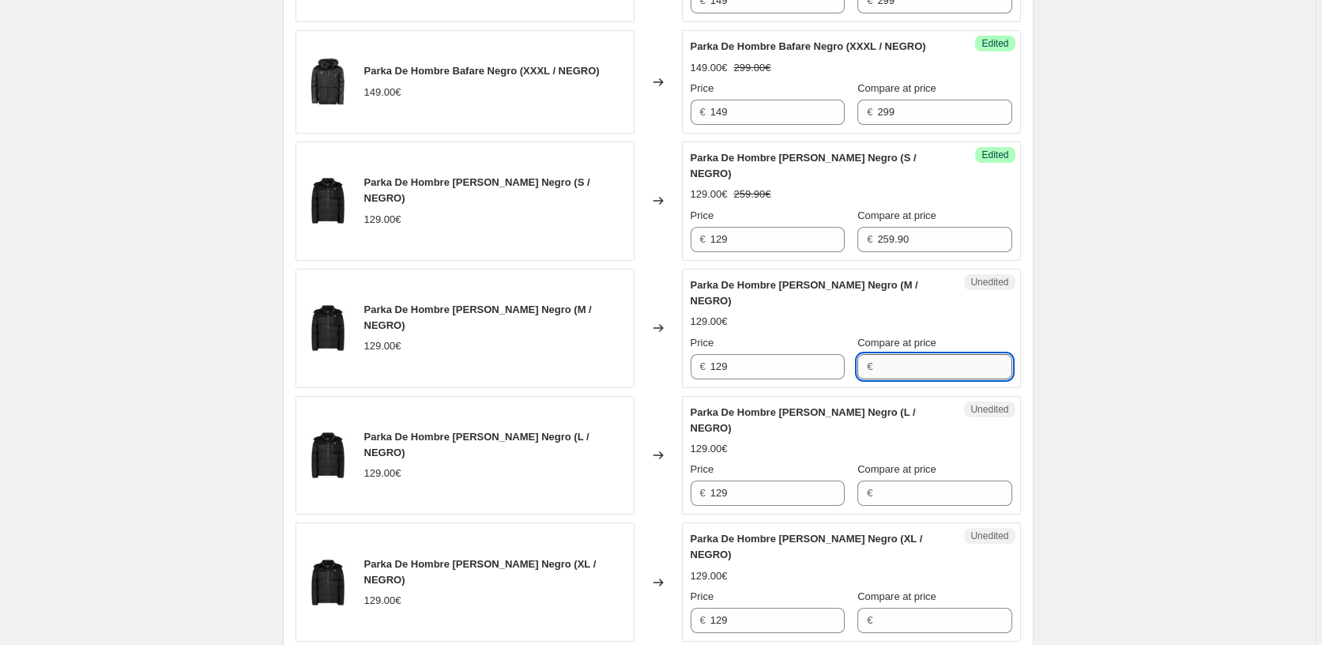
click at [895, 354] on input "Compare at price" at bounding box center [944, 366] width 134 height 25
paste input "259.90"
type input "259.90"
click at [886, 480] on input "Compare at price" at bounding box center [944, 492] width 134 height 25
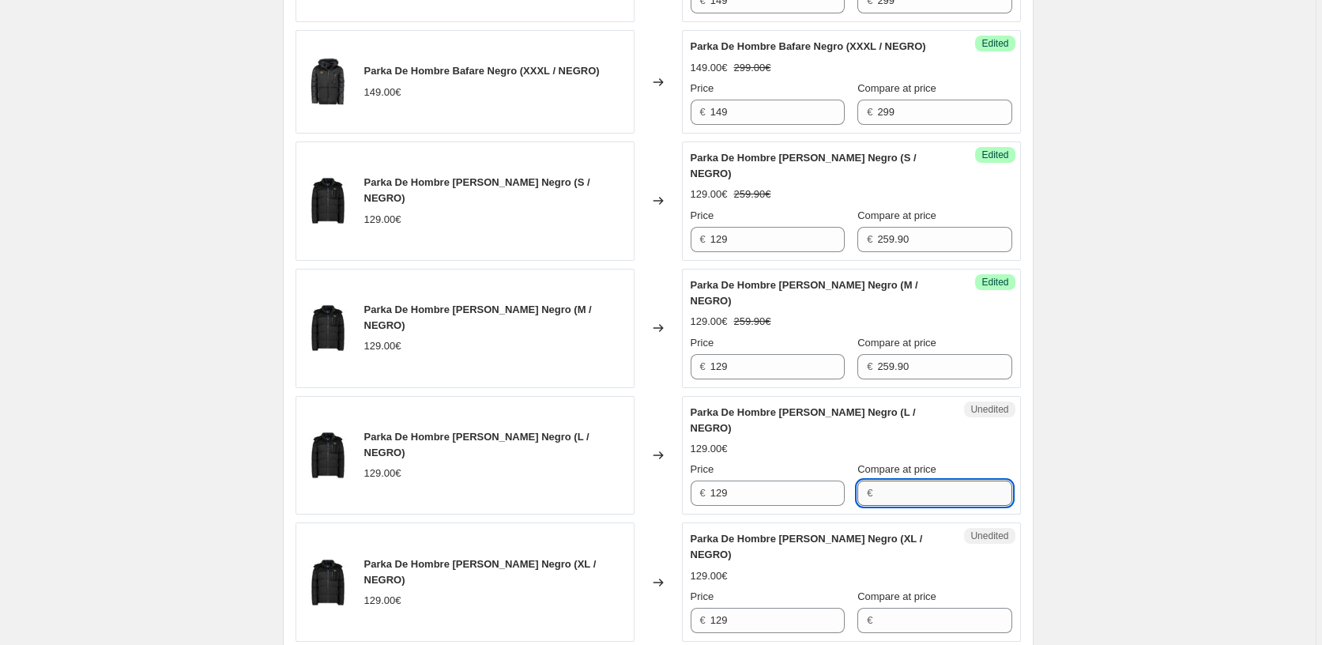
paste input "259.90"
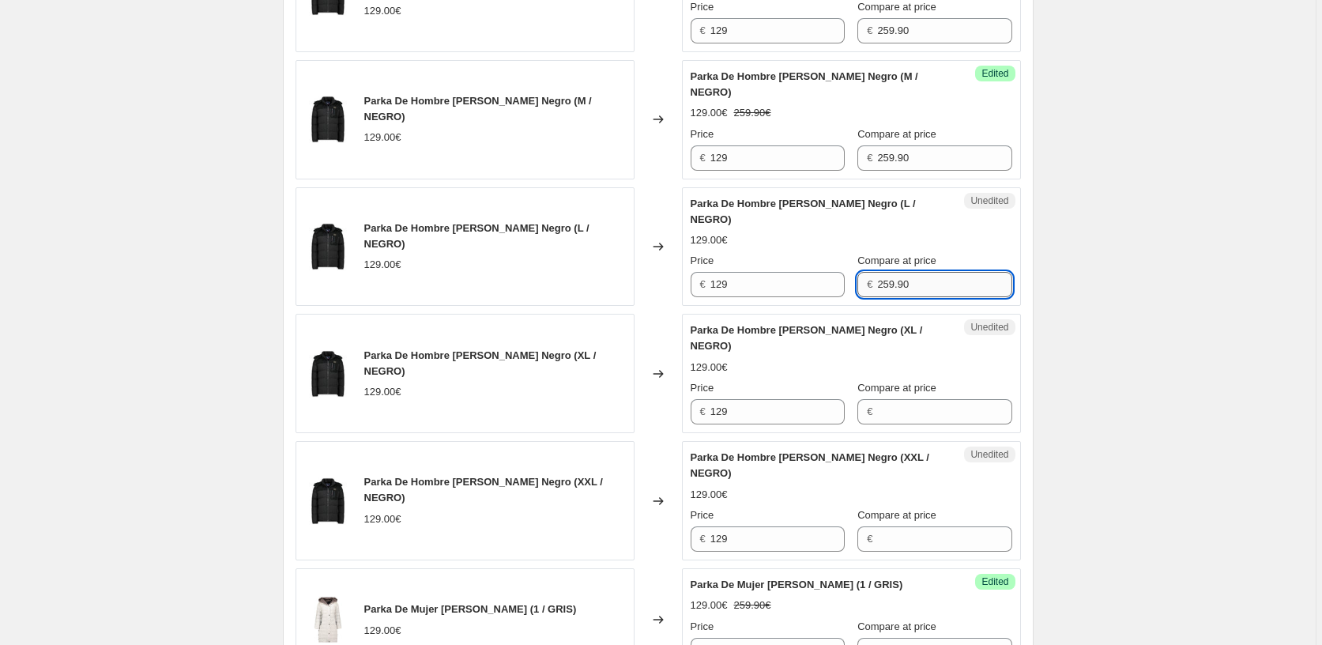
scroll to position [1343, 0]
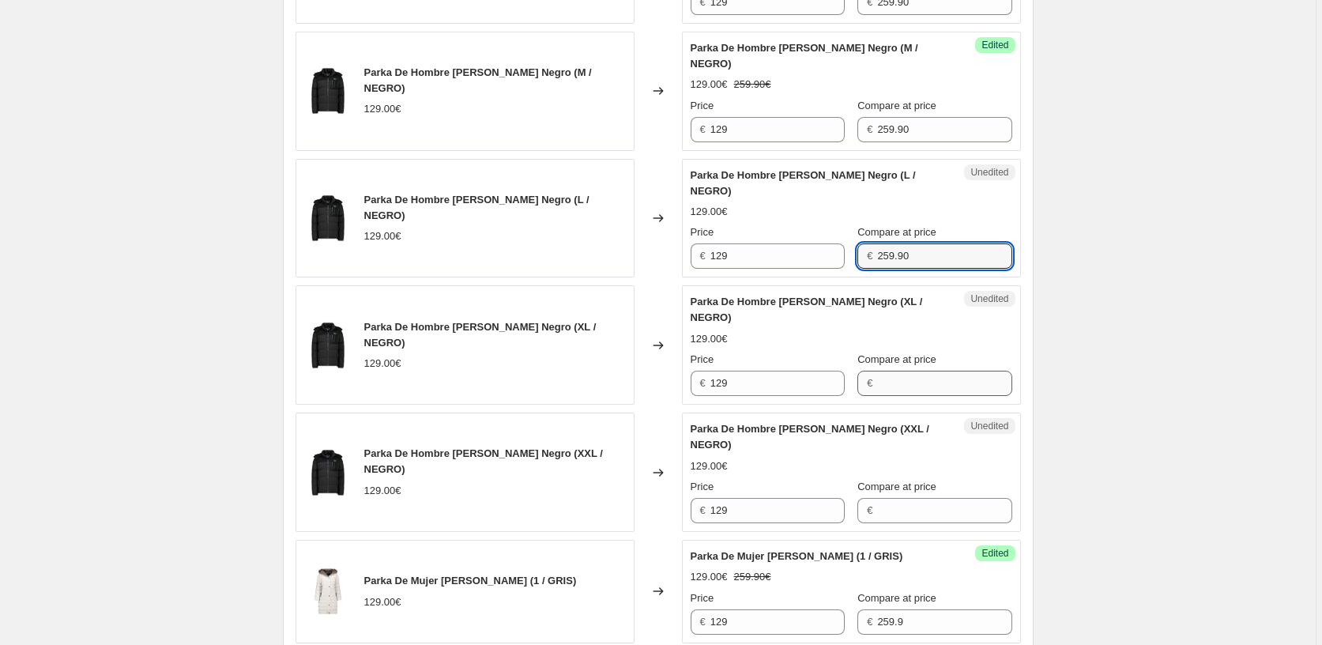
type input "259.90"
click at [886, 370] on input "Compare at price" at bounding box center [944, 382] width 134 height 25
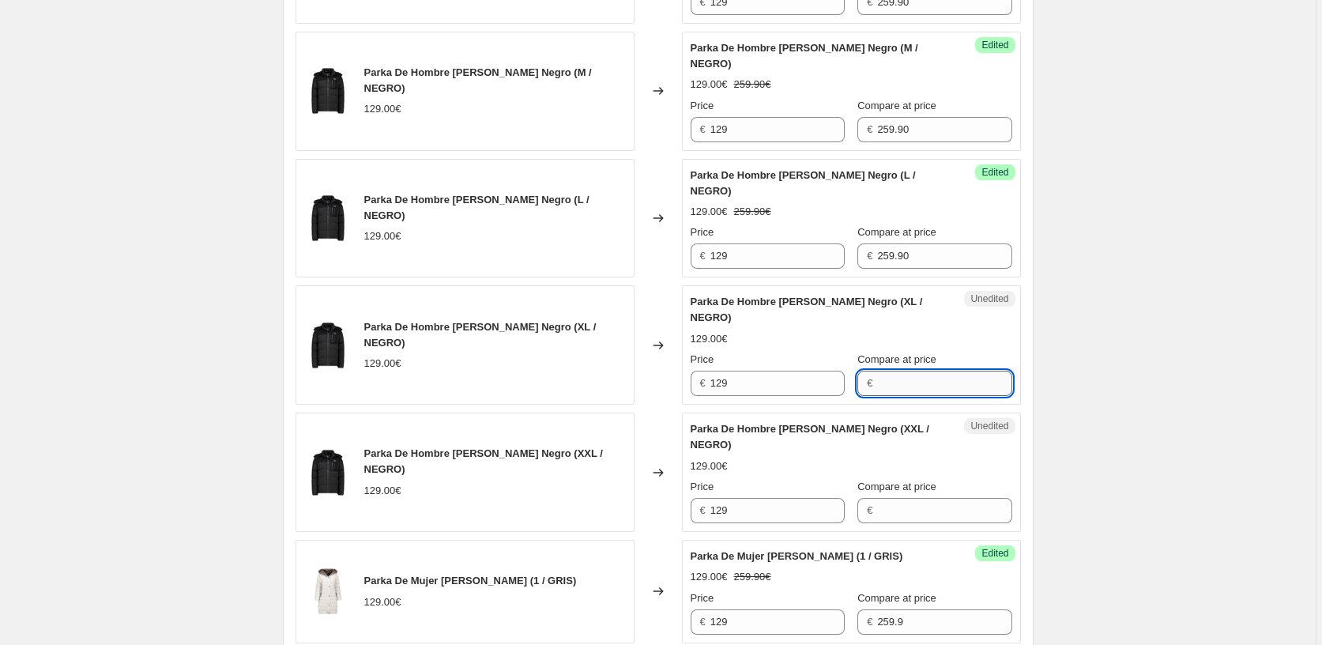
paste input "259.90"
type input "259.90"
click at [891, 498] on input "Compare at price" at bounding box center [944, 510] width 134 height 25
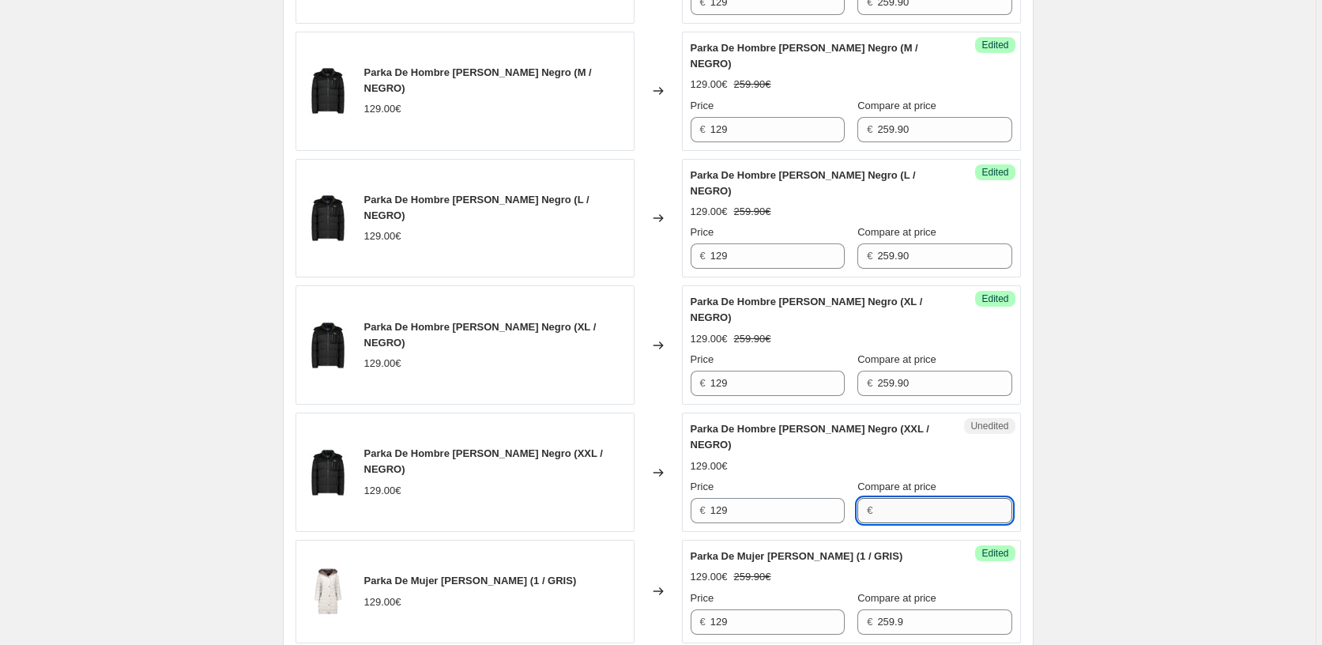
paste input "259.90"
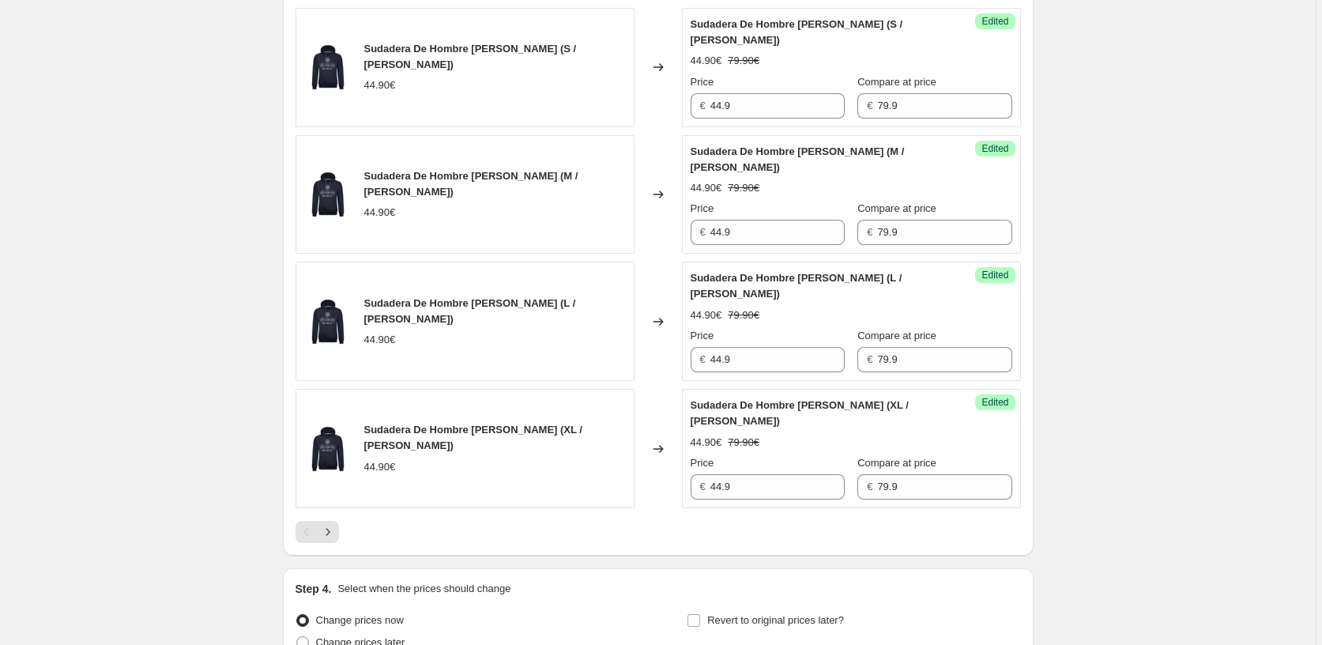
scroll to position [2539, 0]
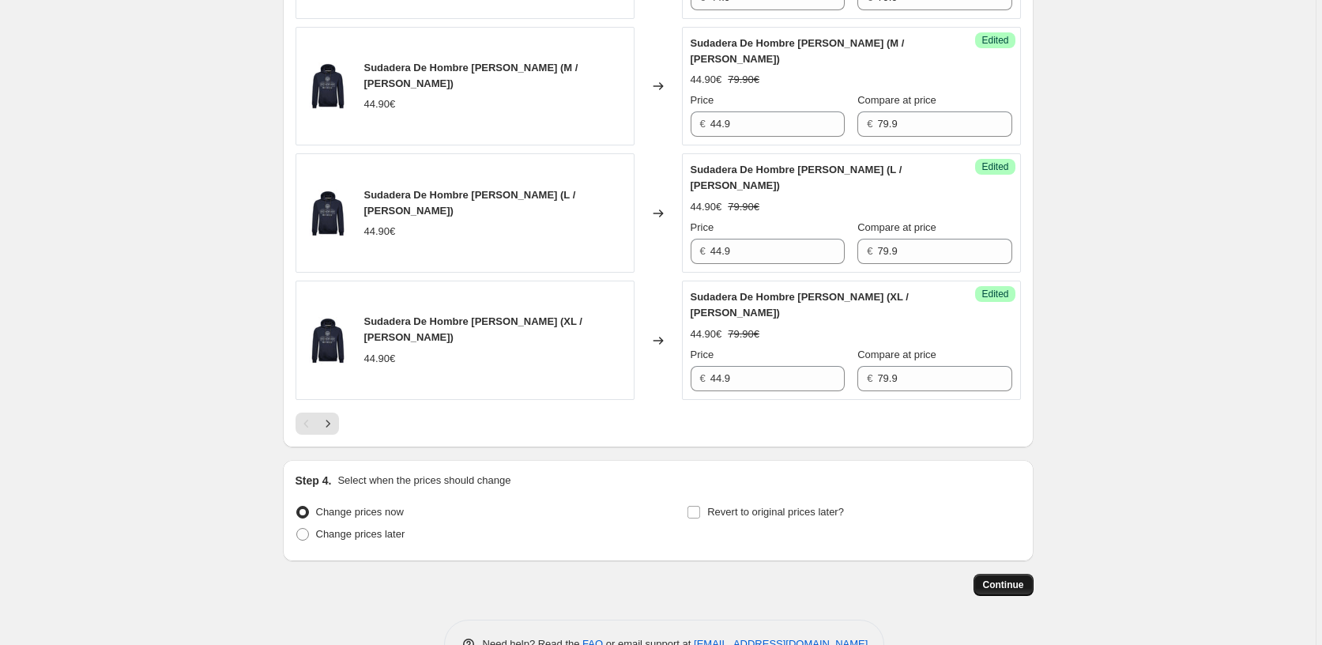
type input "259.90"
click at [1006, 578] on span "Continue" at bounding box center [1003, 584] width 41 height 13
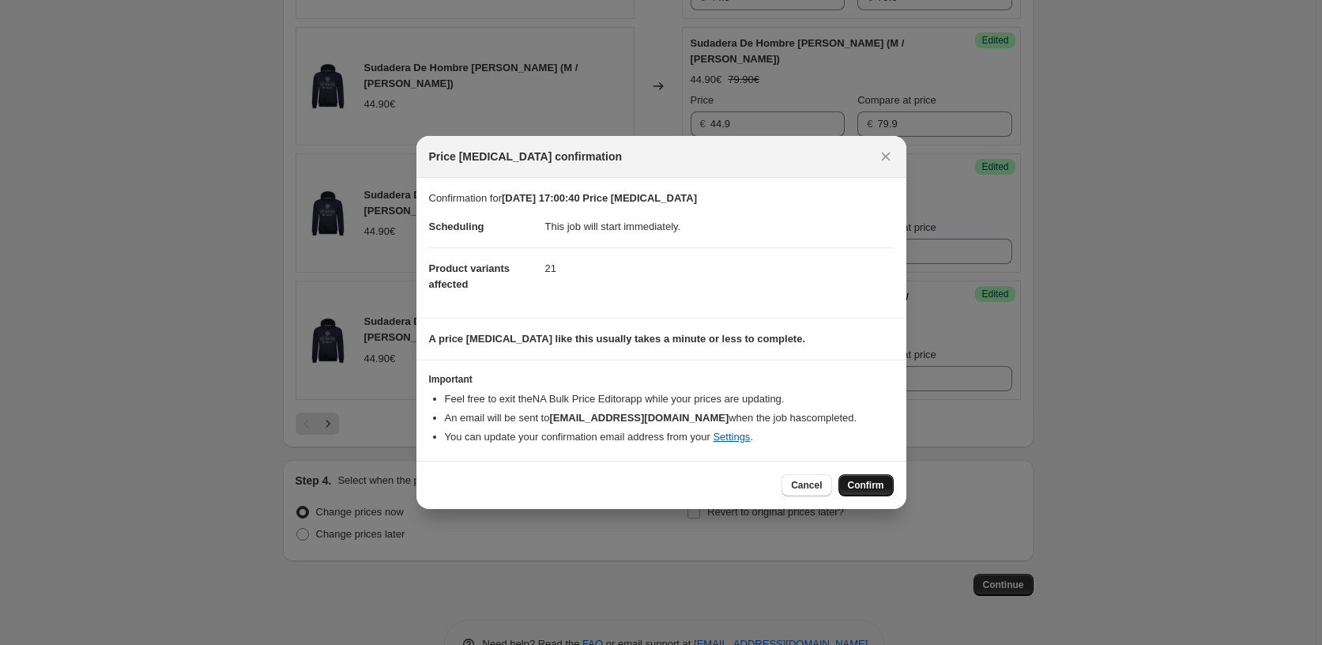
click at [862, 482] on span "Confirm" at bounding box center [866, 485] width 36 height 13
